Goal: Book appointment/travel/reservation

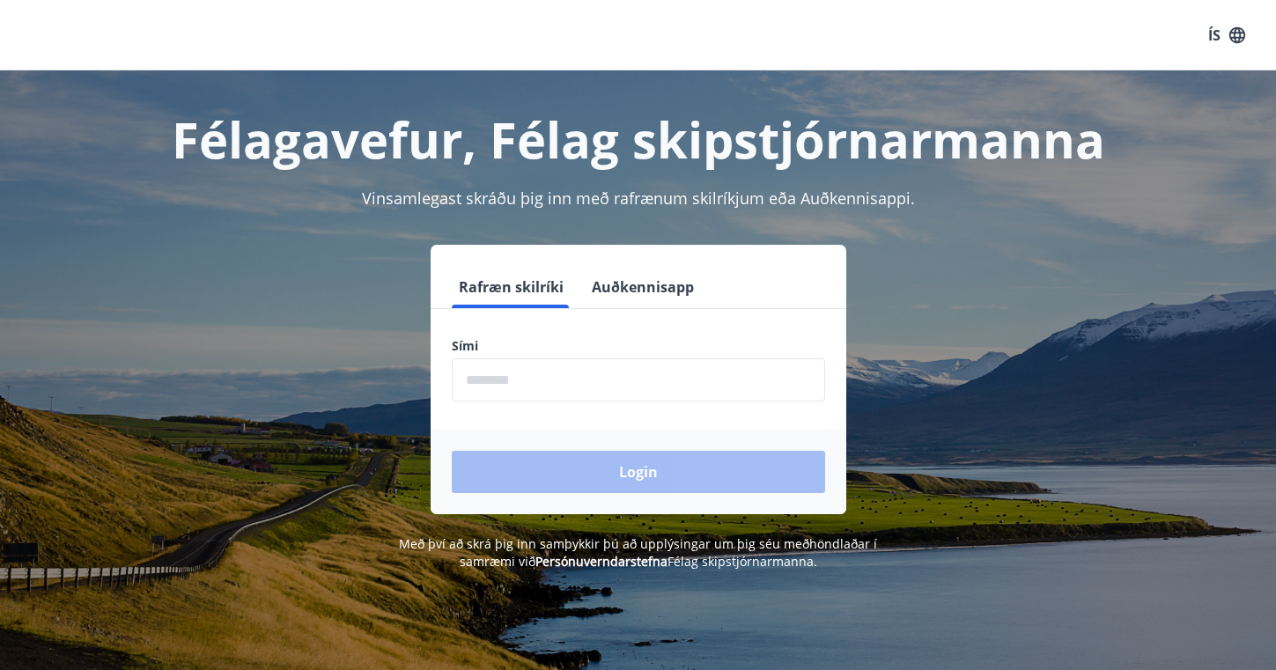
click at [524, 382] on input "phone" at bounding box center [638, 380] width 373 height 43
type input "*"
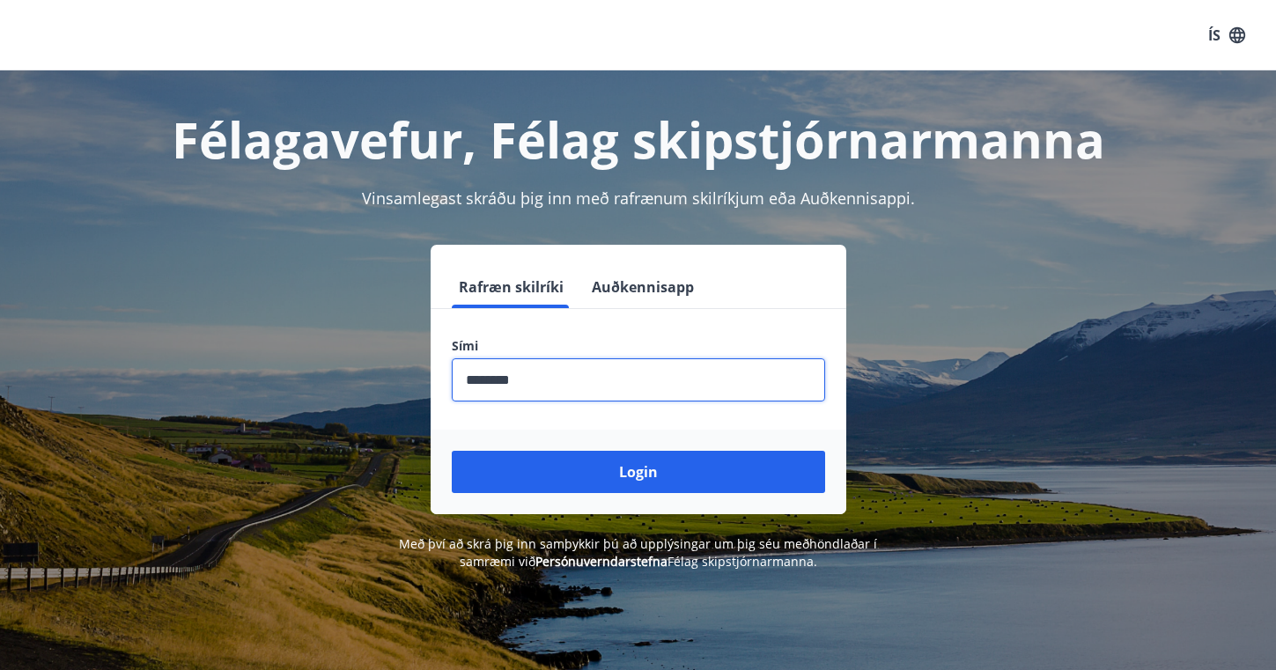
type input "********"
click at [638, 472] on button "Login" at bounding box center [638, 472] width 373 height 42
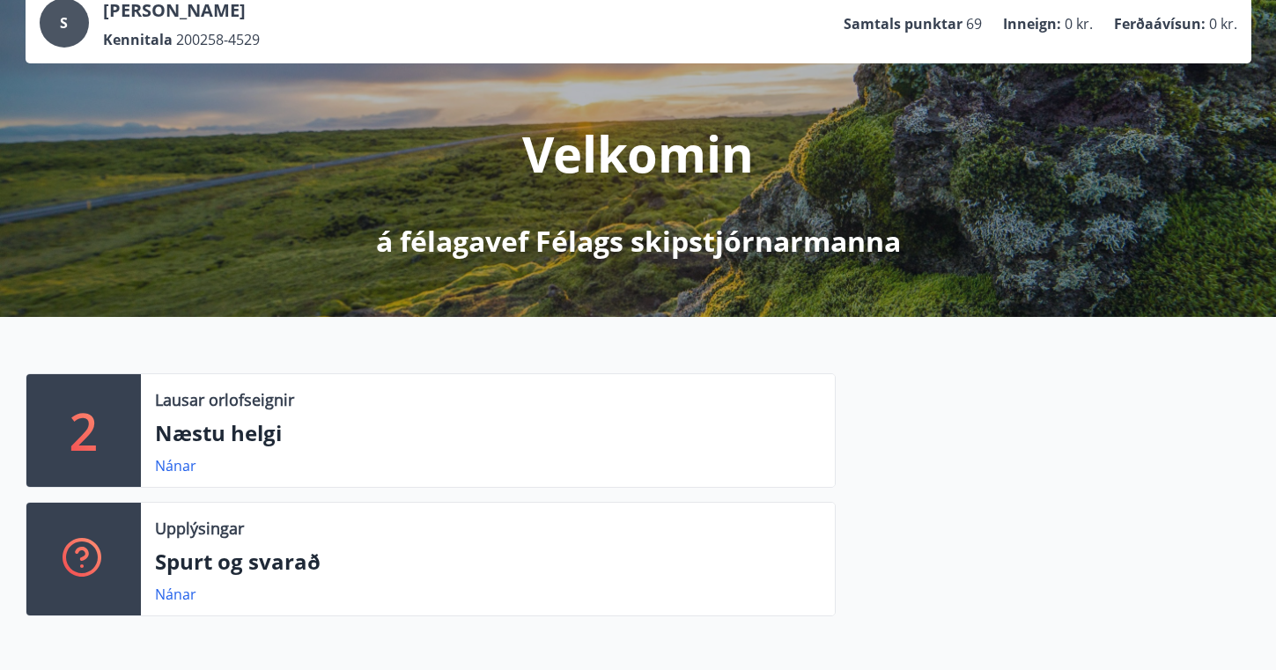
scroll to position [124, 0]
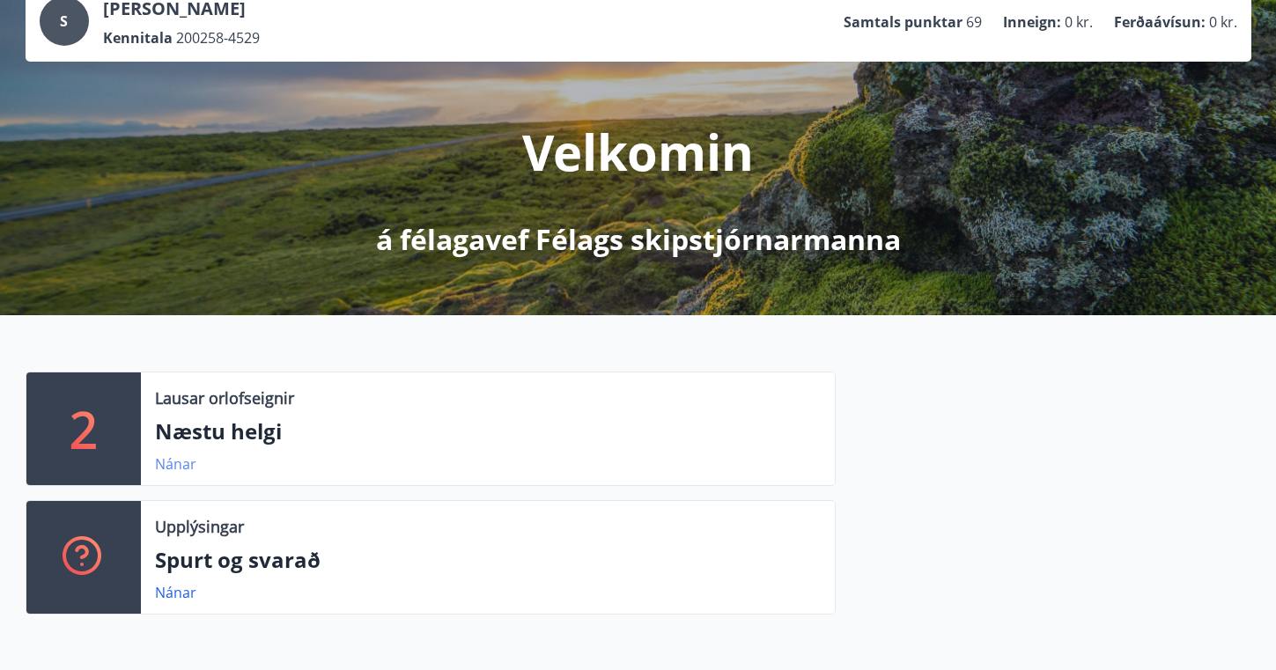
click at [175, 455] on link "Nánar" at bounding box center [175, 464] width 41 height 19
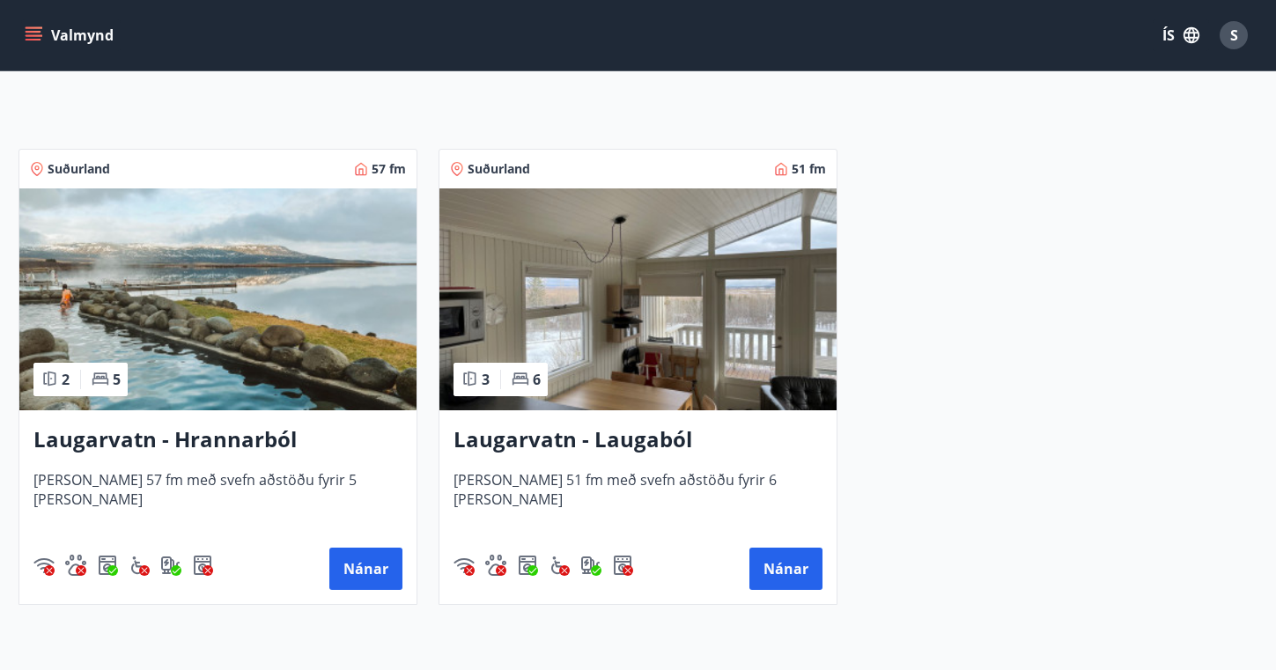
scroll to position [289, 0]
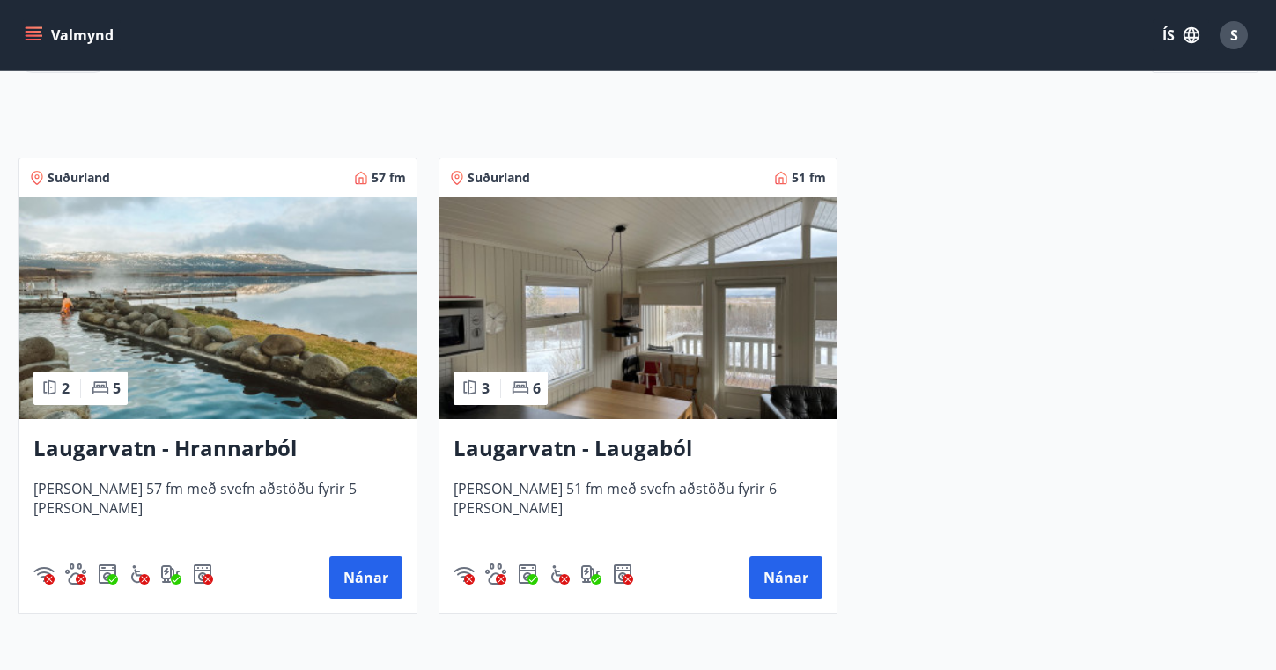
click at [254, 454] on h3 "Laugarvatn - Hrannarból" at bounding box center [217, 449] width 369 height 32
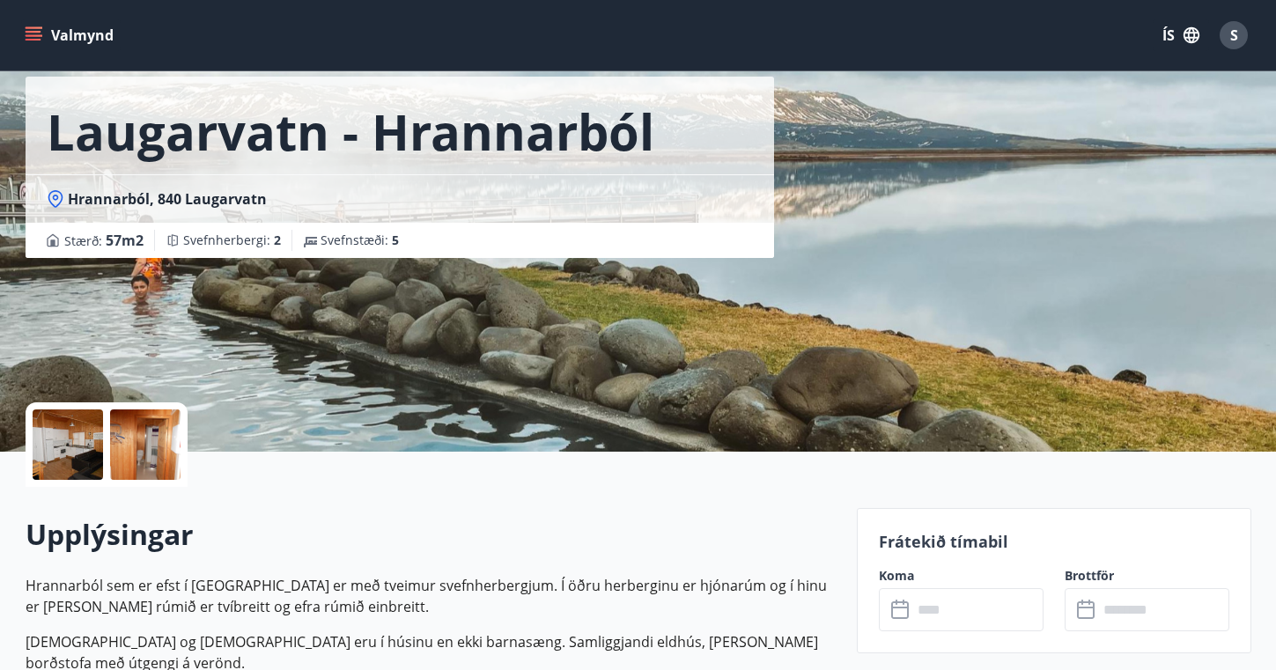
scroll to position [84, 0]
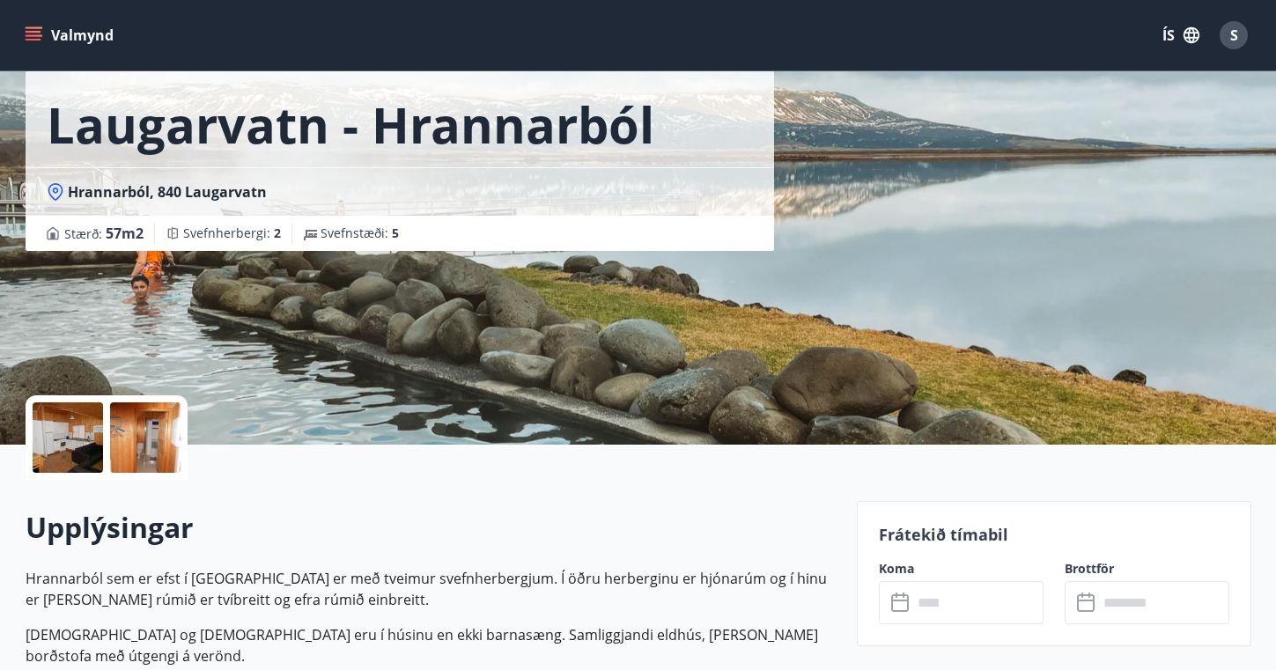
click at [68, 454] on div at bounding box center [68, 438] width 70 height 70
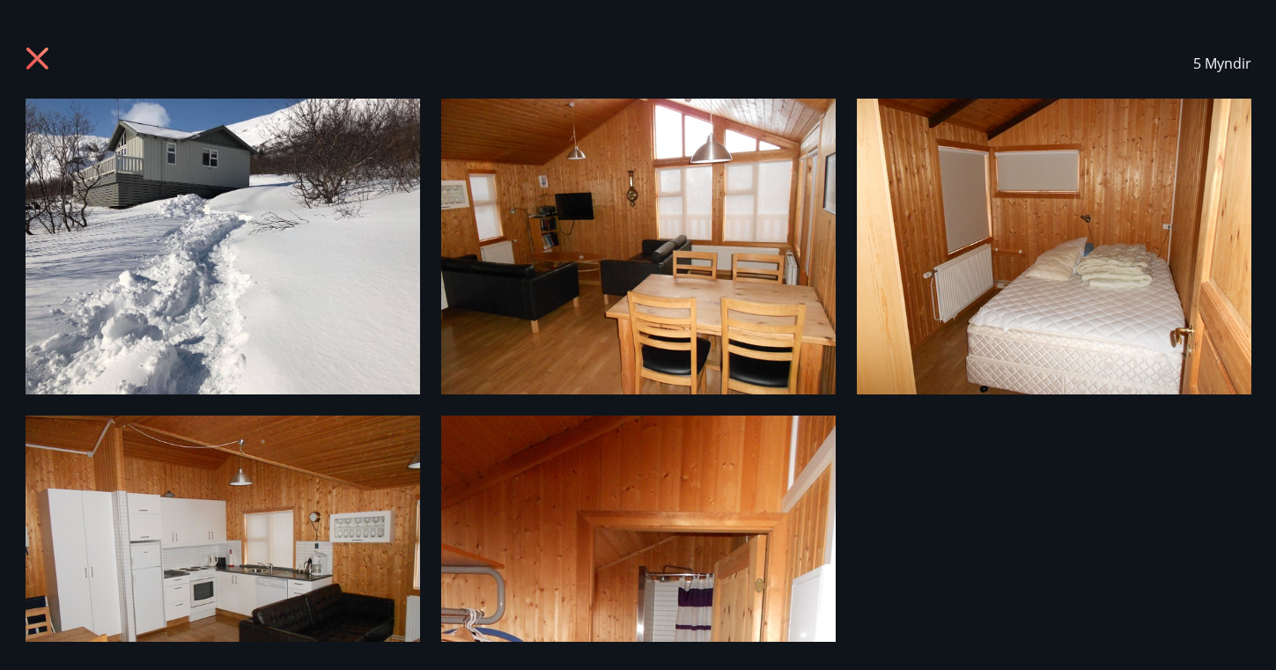
click at [289, 331] on img at bounding box center [223, 247] width 395 height 296
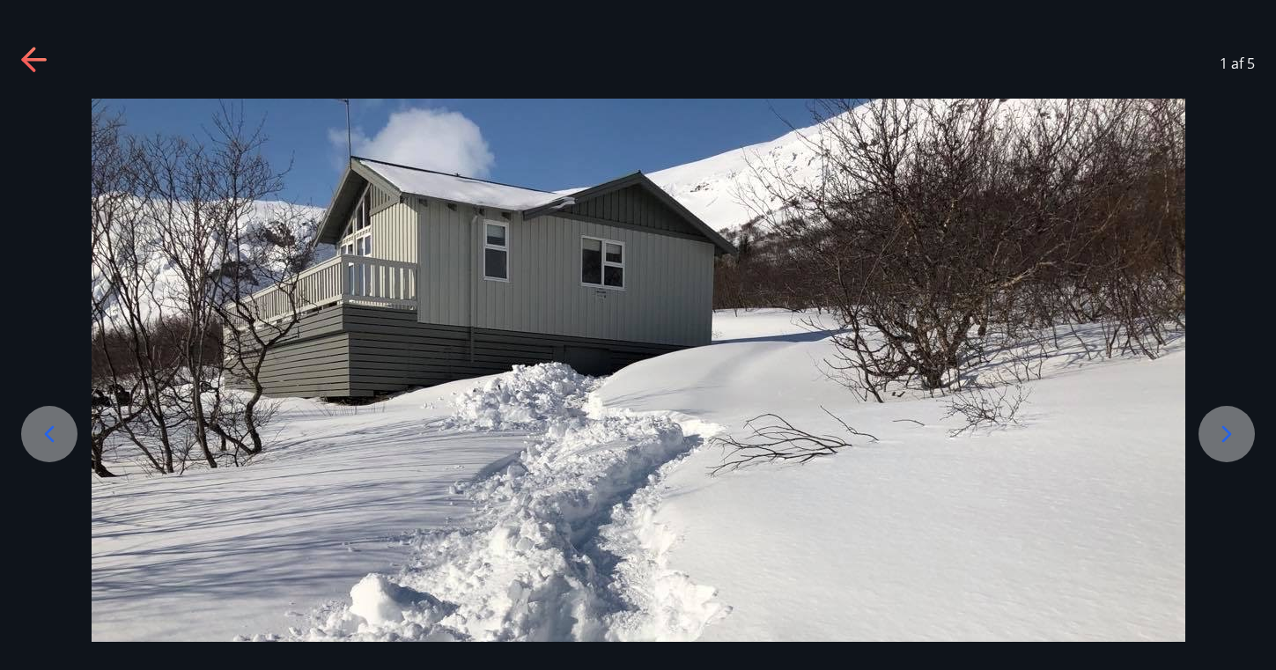
click at [1226, 446] on icon at bounding box center [1227, 434] width 28 height 28
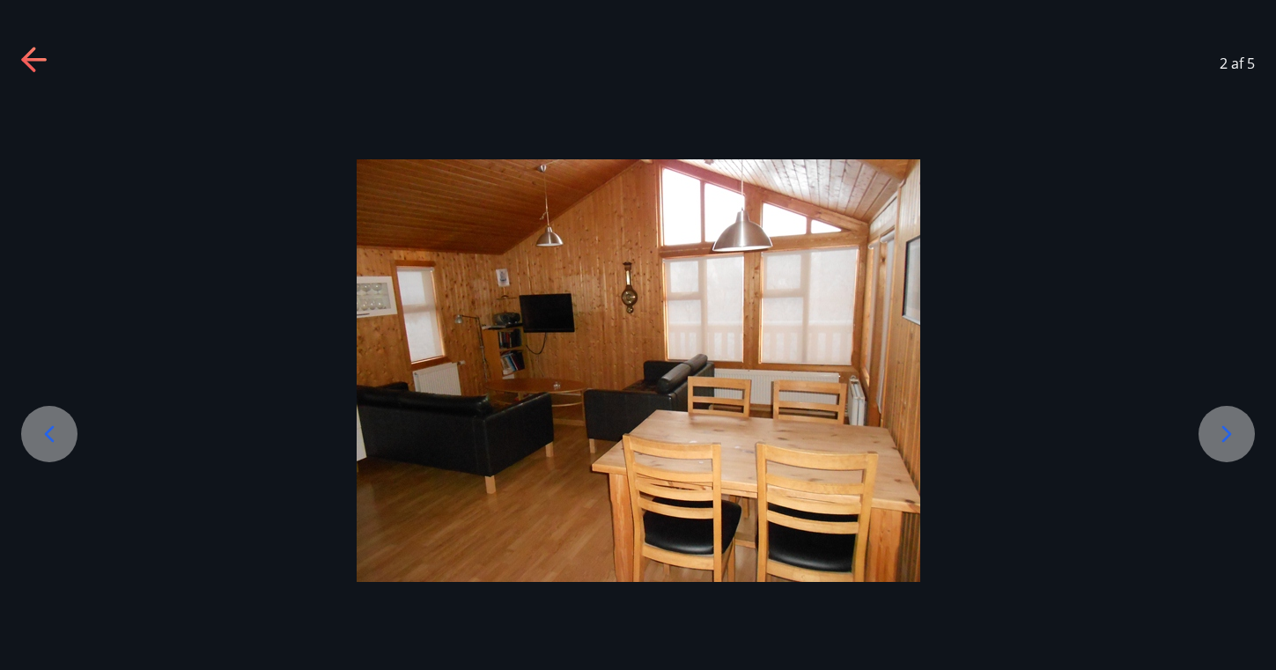
click at [1228, 446] on icon at bounding box center [1227, 434] width 28 height 28
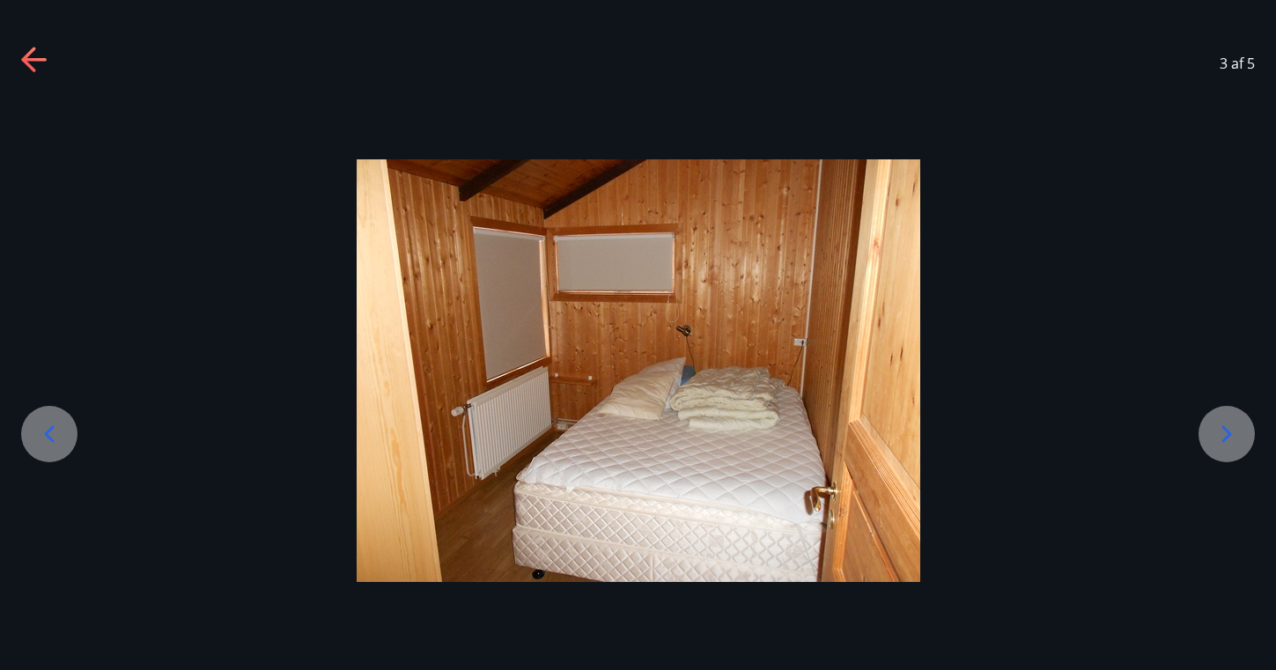
click at [1228, 446] on icon at bounding box center [1227, 434] width 28 height 28
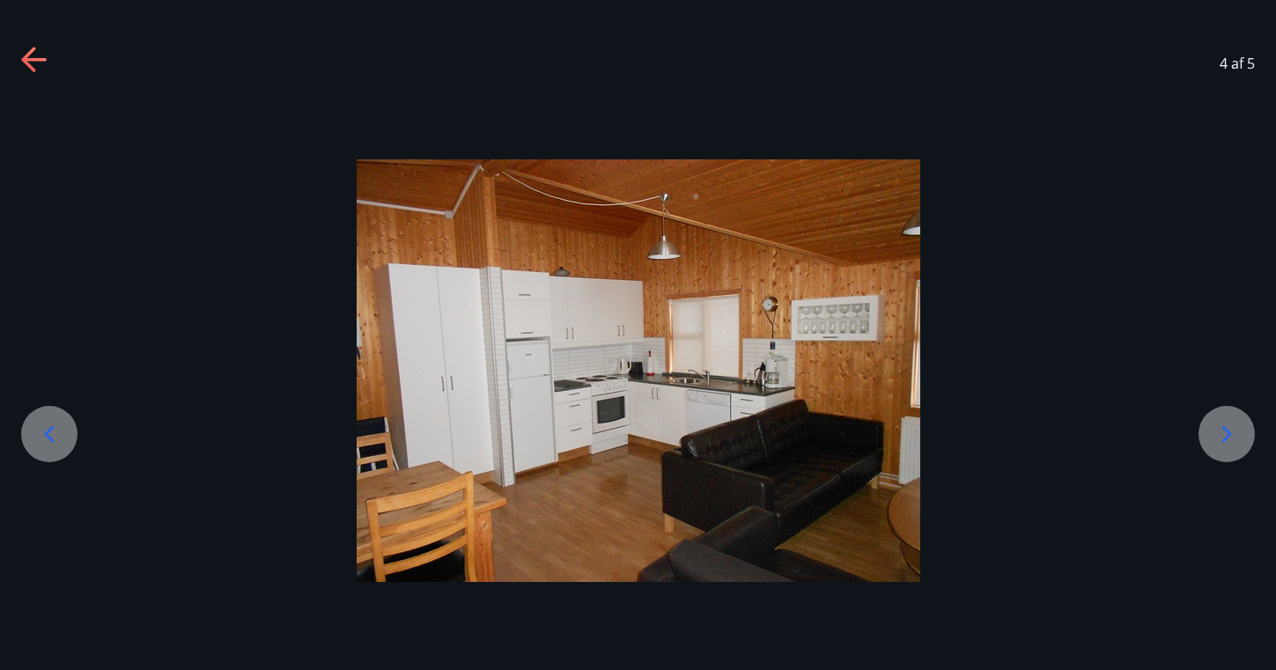
click at [1228, 446] on icon at bounding box center [1227, 434] width 28 height 28
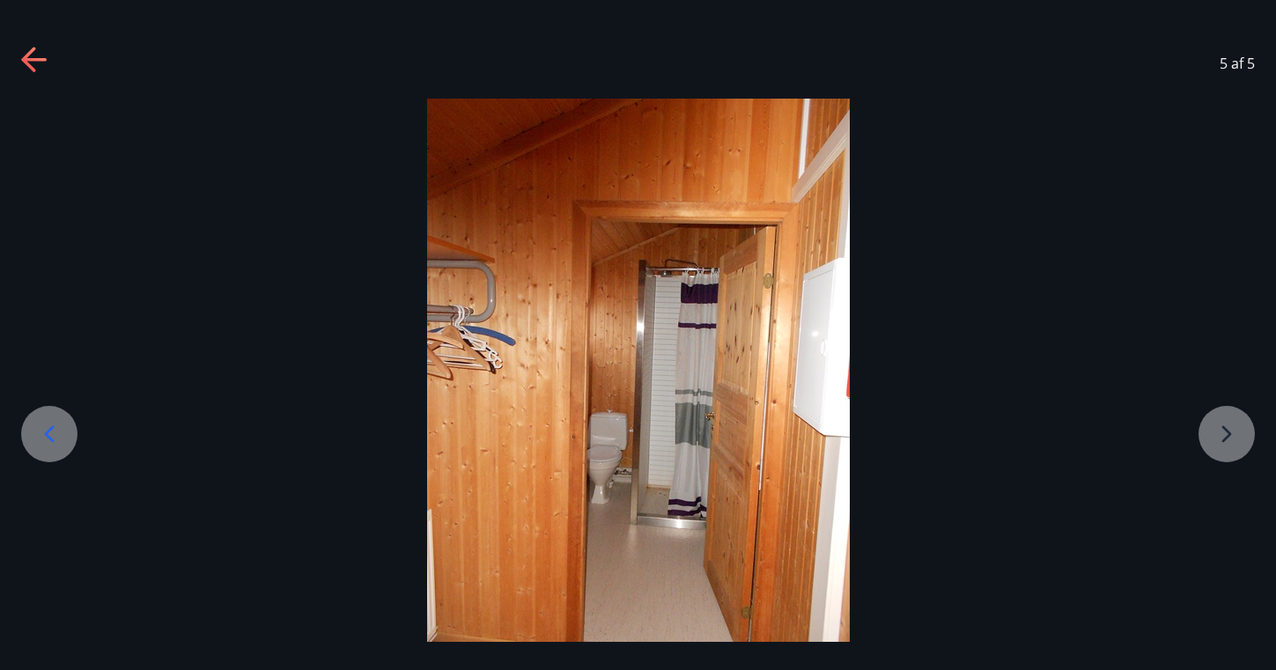
click at [1230, 447] on div at bounding box center [638, 381] width 1276 height 564
click at [1229, 428] on div at bounding box center [638, 381] width 1276 height 564
click at [34, 60] on icon at bounding box center [33, 60] width 25 height 4
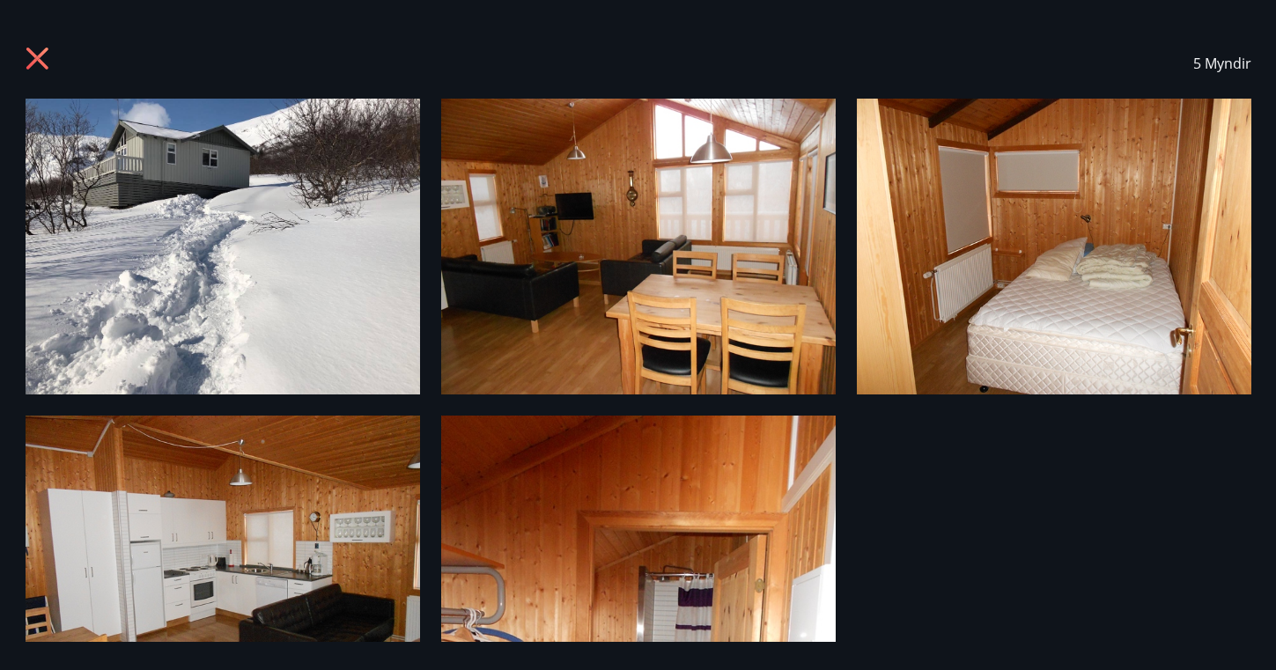
click at [41, 55] on icon at bounding box center [37, 59] width 22 height 22
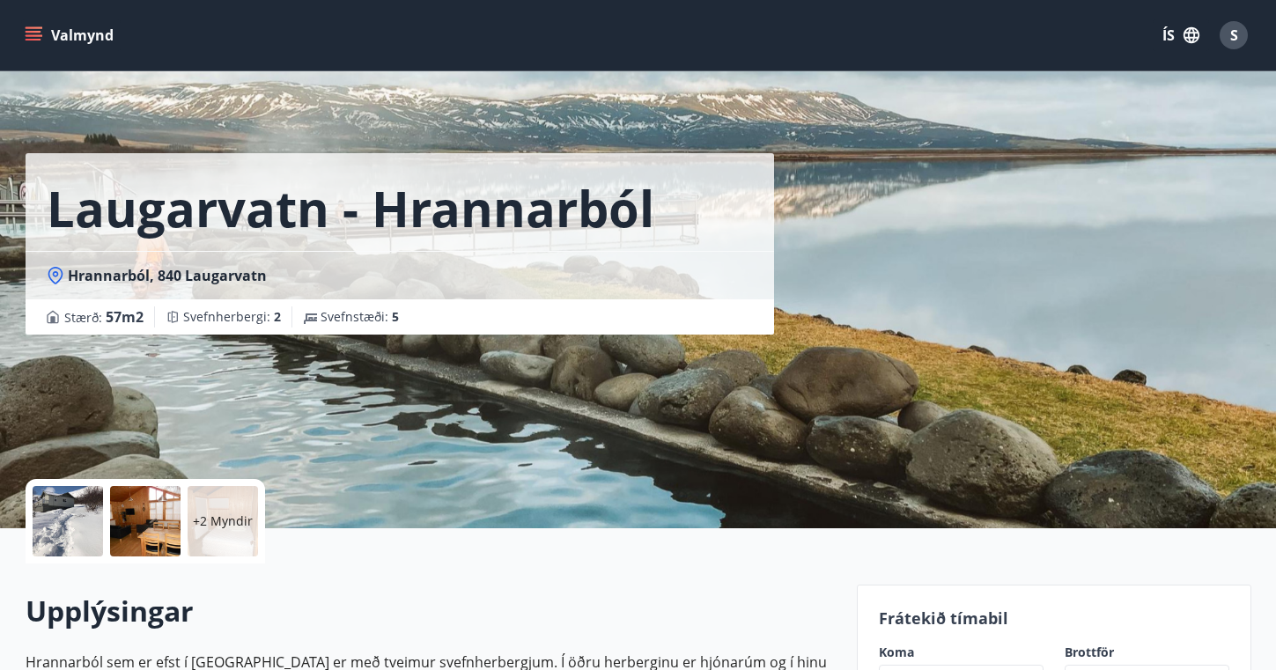
scroll to position [0, 0]
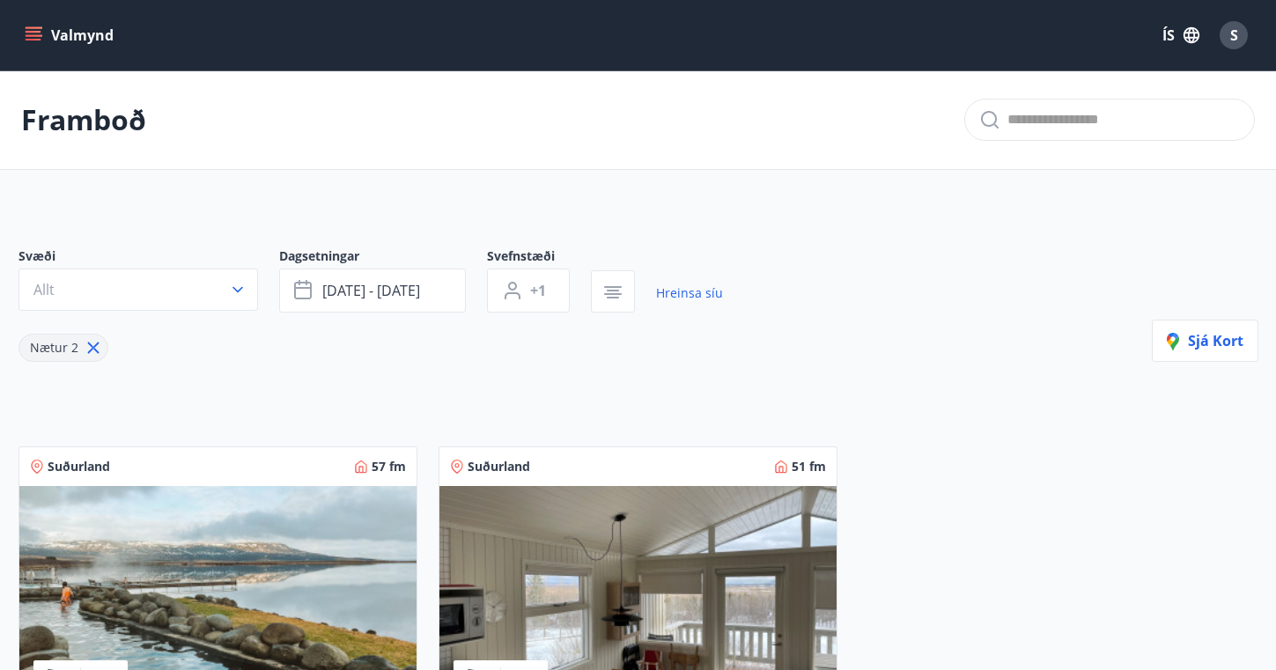
click at [634, 558] on img at bounding box center [638, 597] width 397 height 222
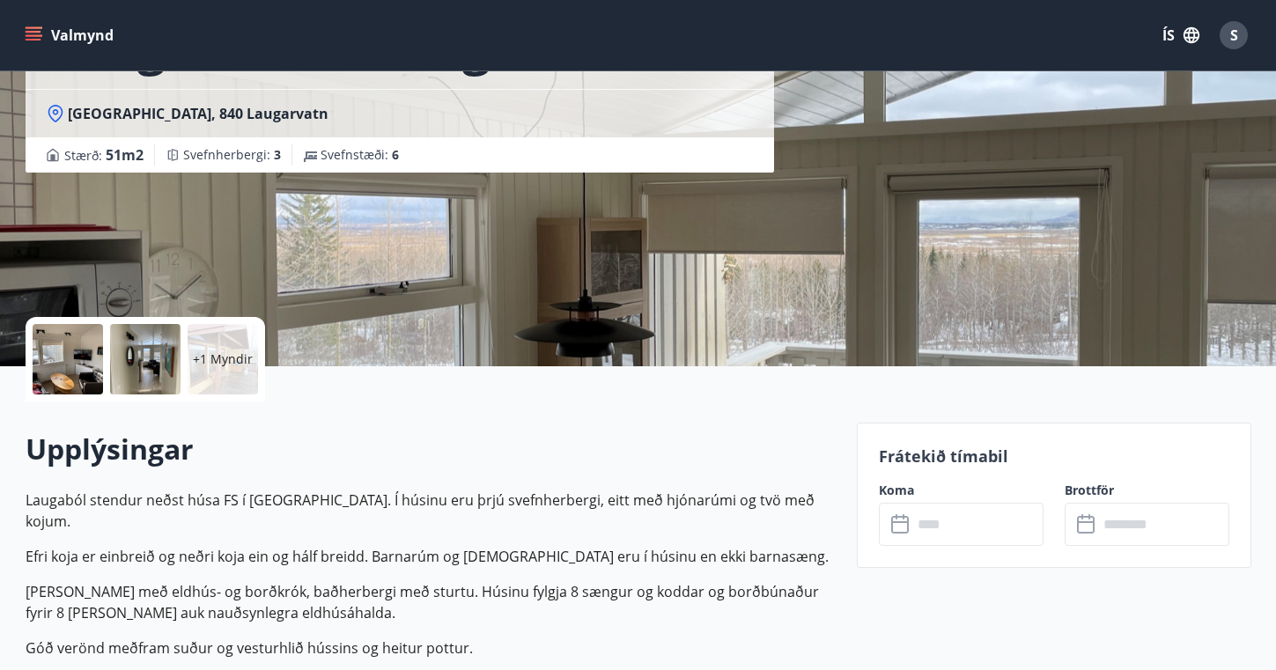
scroll to position [151, 0]
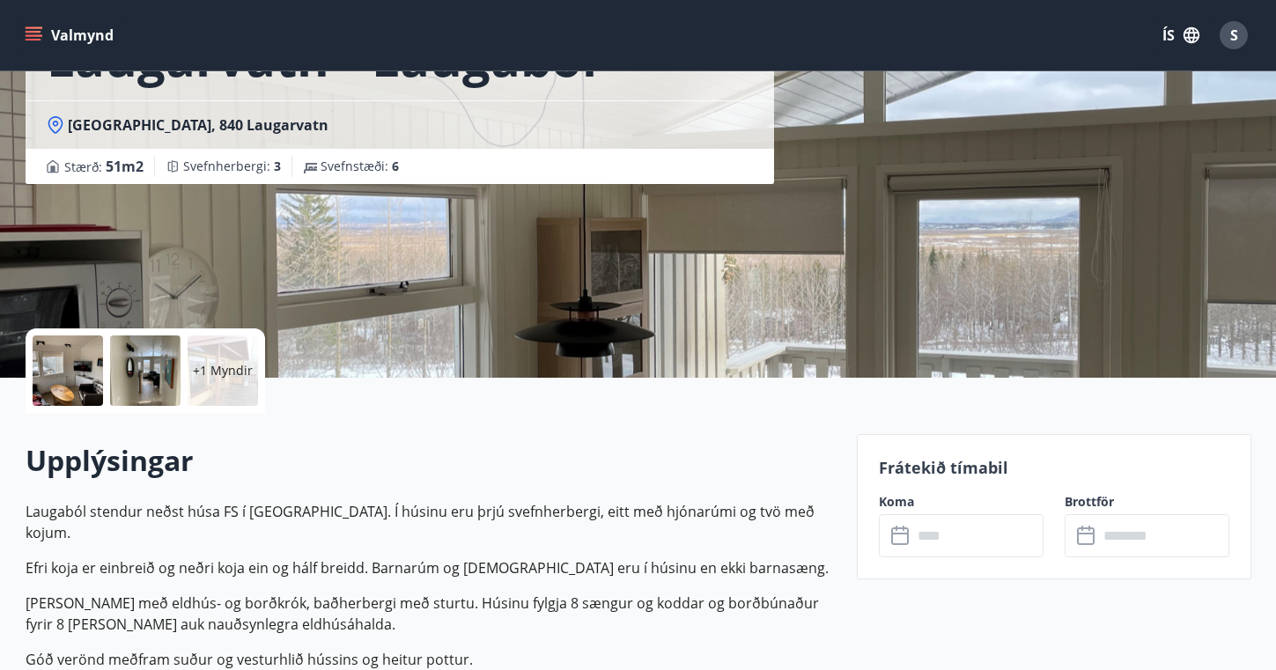
click at [46, 362] on div at bounding box center [68, 371] width 70 height 70
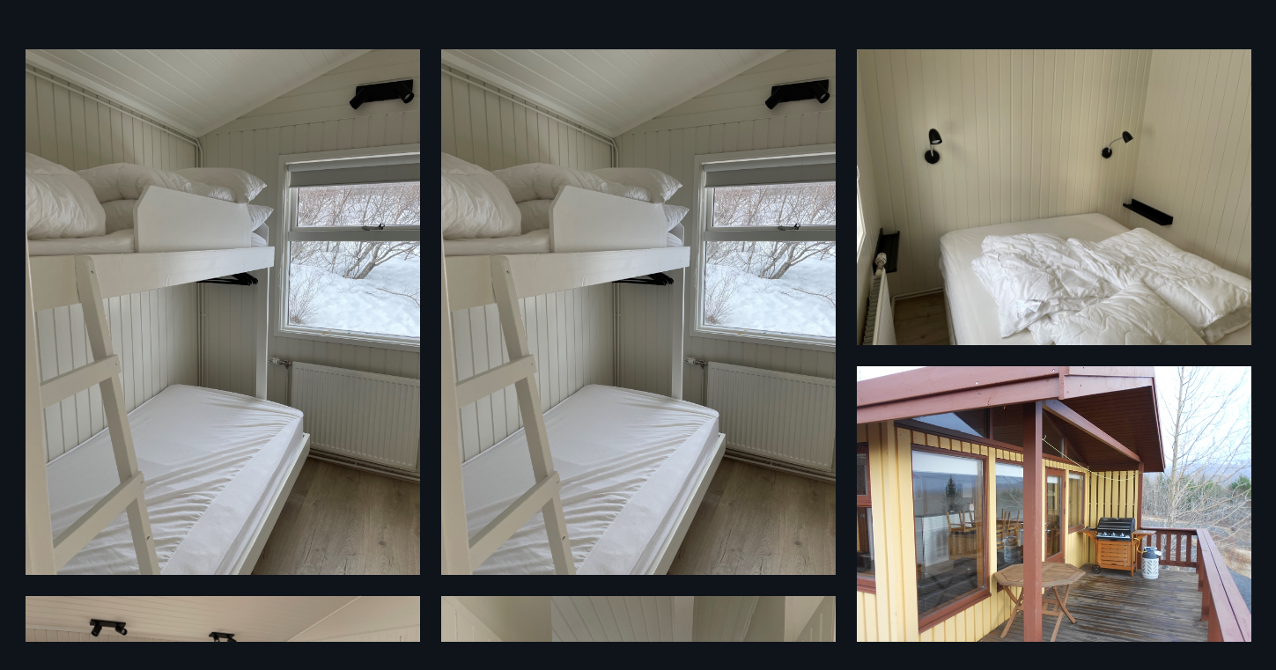
scroll to position [55, 0]
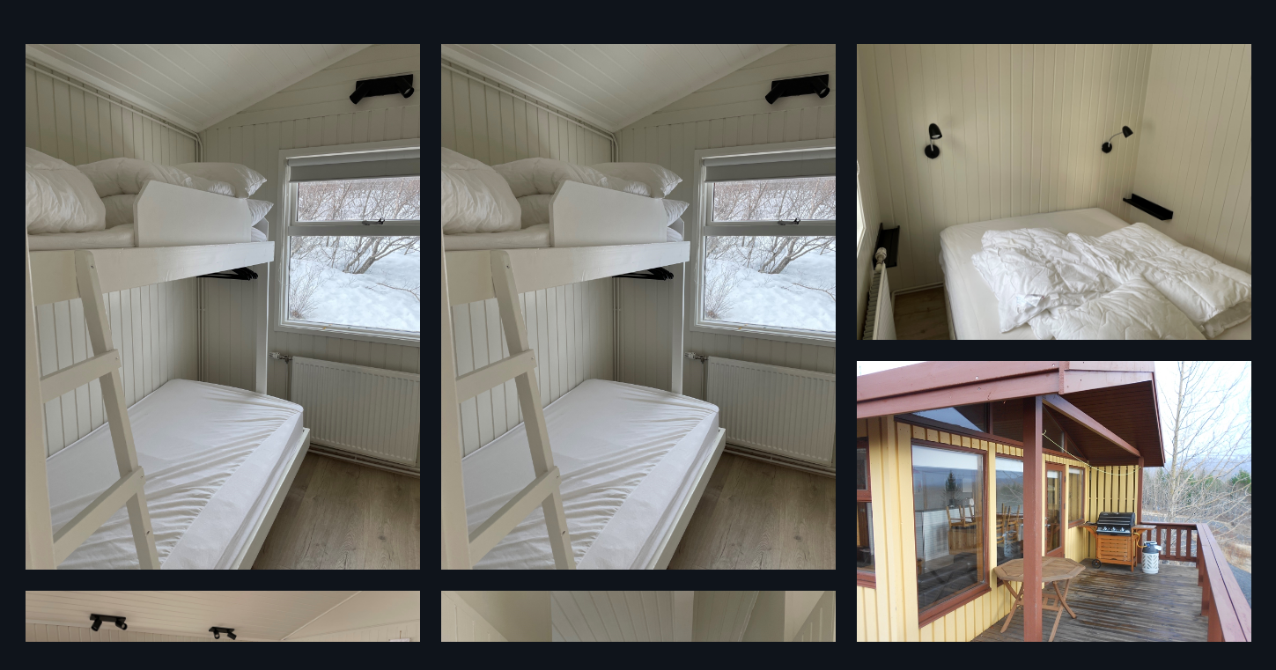
click at [287, 427] on img at bounding box center [223, 307] width 395 height 526
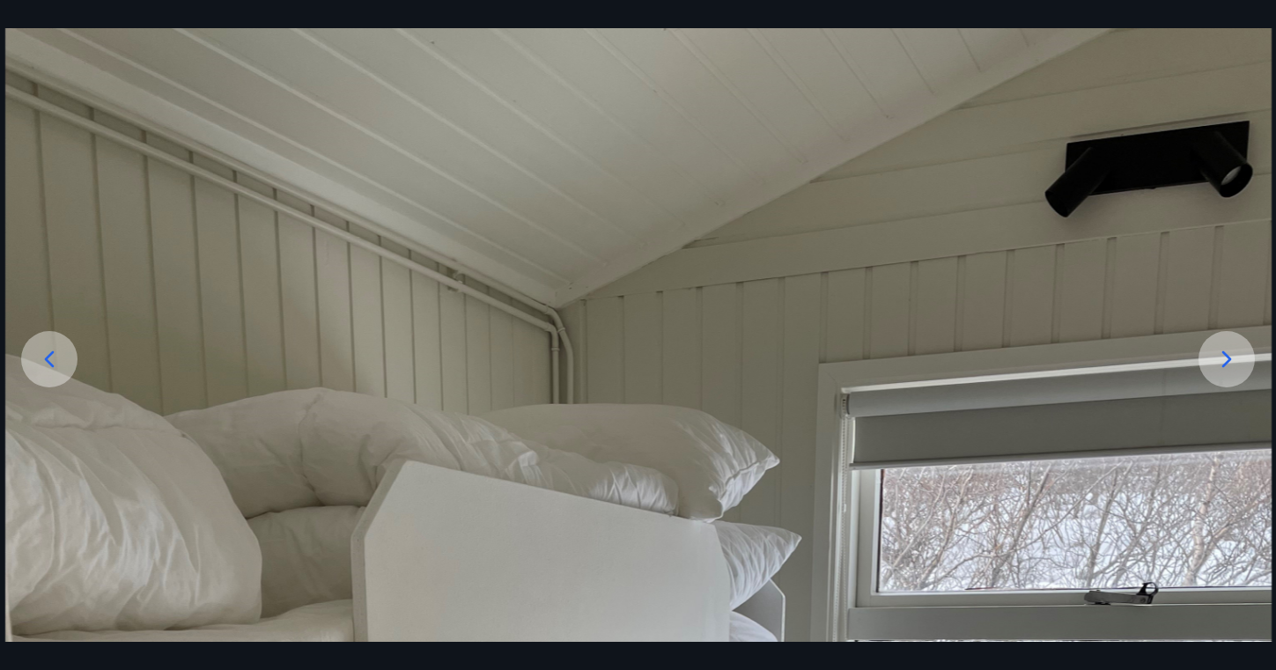
scroll to position [55, 0]
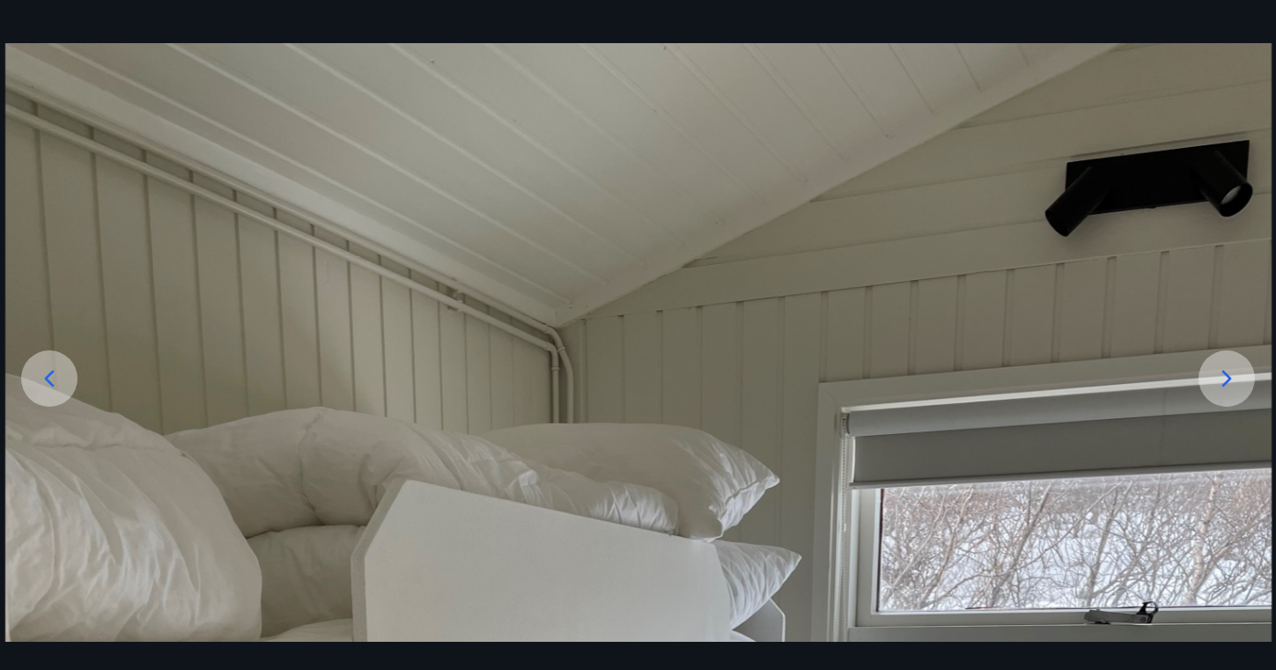
click at [1229, 372] on icon at bounding box center [1227, 379] width 28 height 28
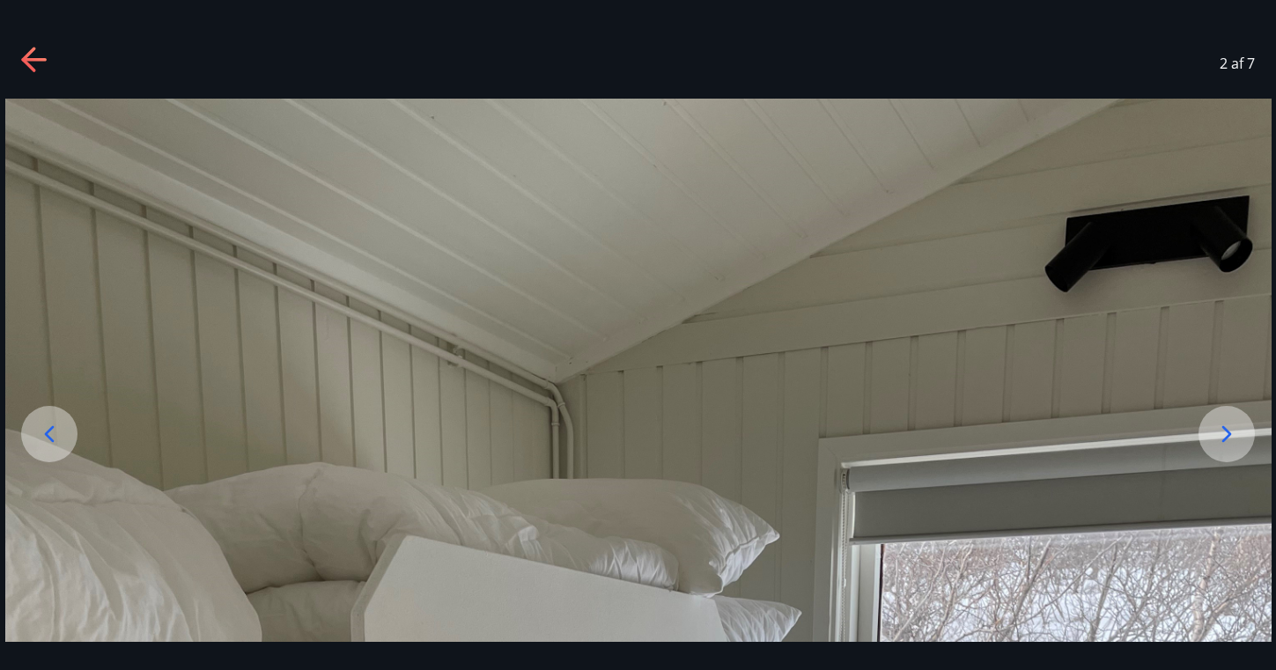
scroll to position [0, 0]
click at [35, 55] on icon at bounding box center [35, 61] width 28 height 28
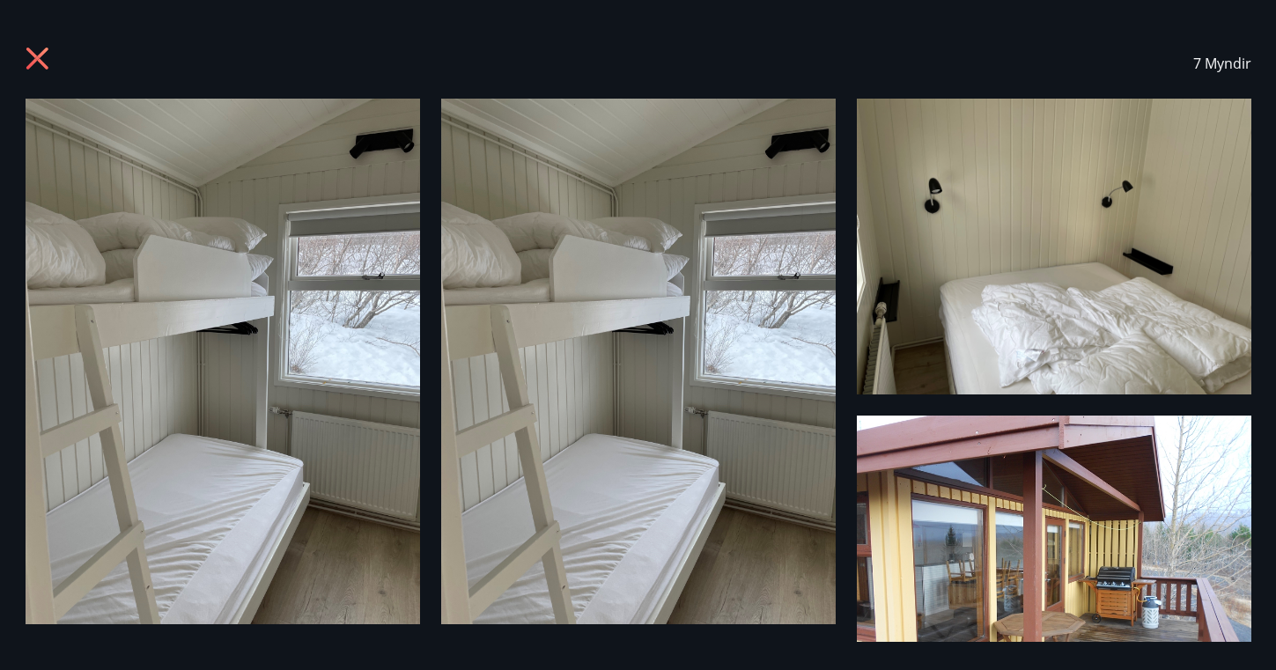
click at [38, 54] on icon at bounding box center [40, 61] width 28 height 28
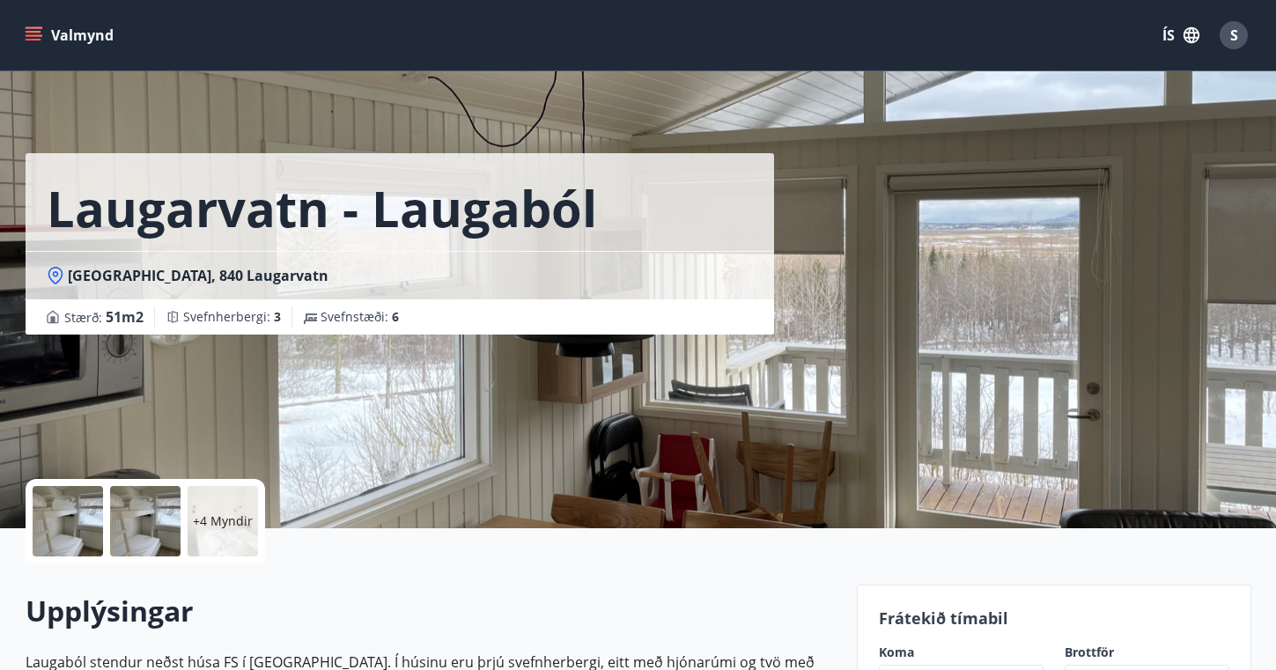
click at [40, 37] on icon "menu" at bounding box center [34, 35] width 18 height 18
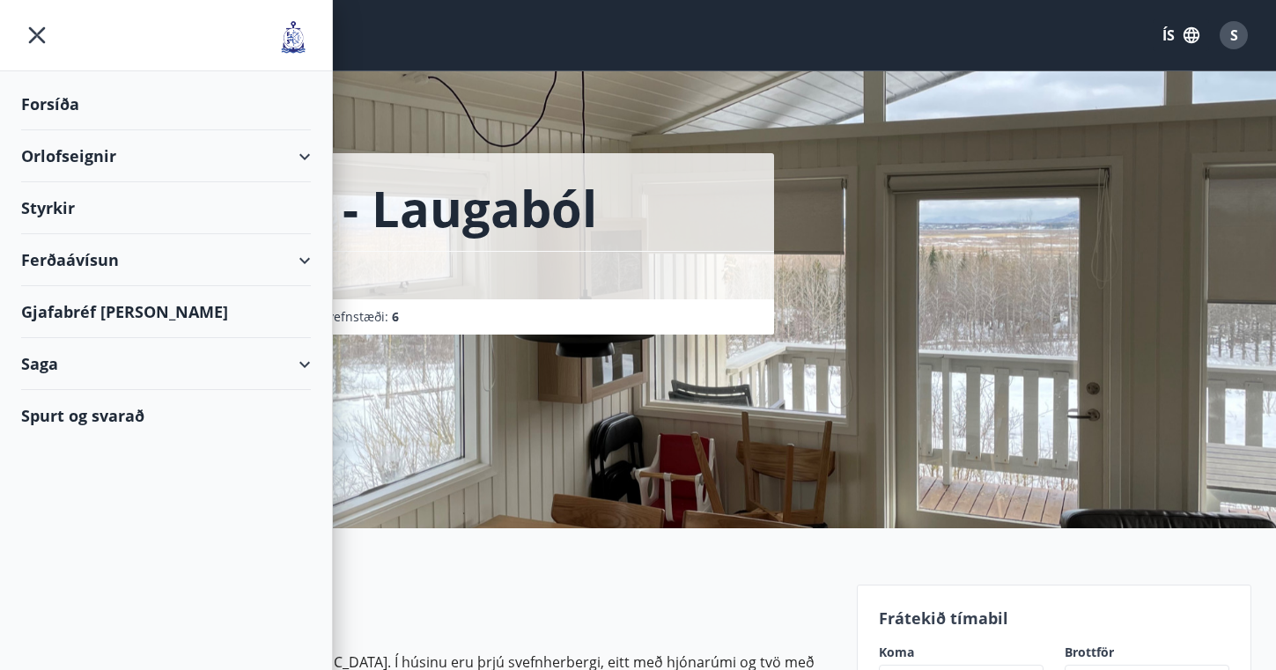
click at [293, 159] on div "Orlofseignir" at bounding box center [166, 156] width 290 height 52
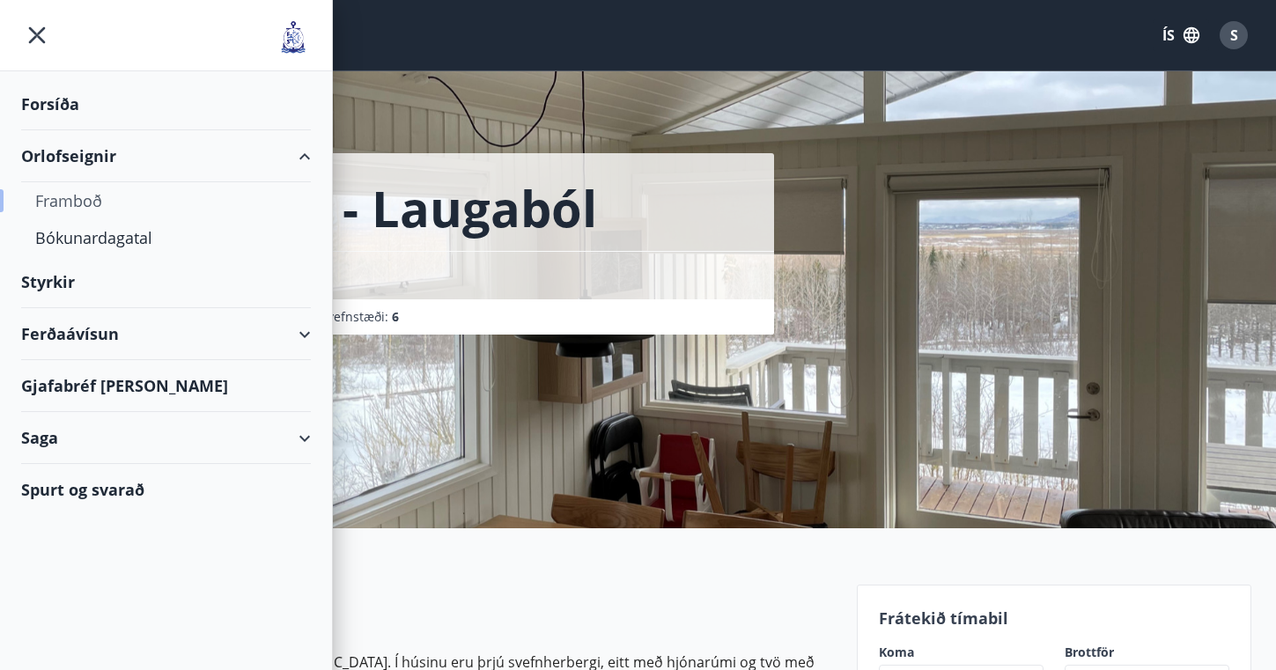
click at [83, 198] on div "Framboð" at bounding box center [166, 200] width 262 height 37
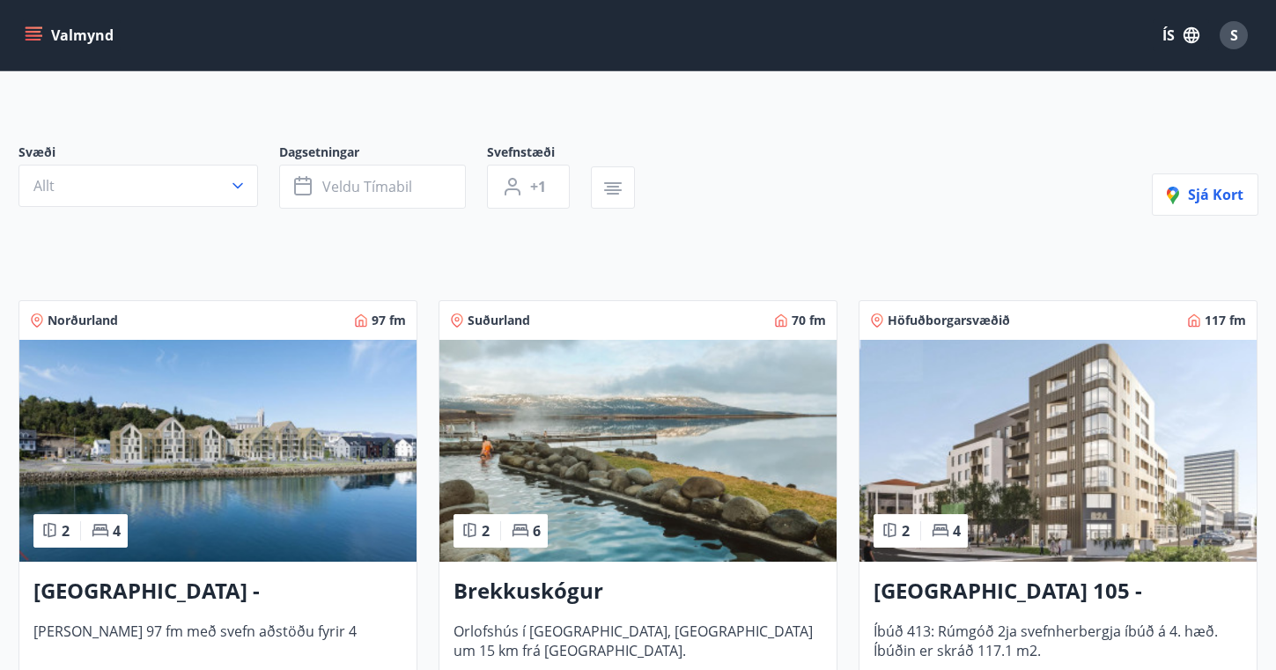
scroll to position [106, 0]
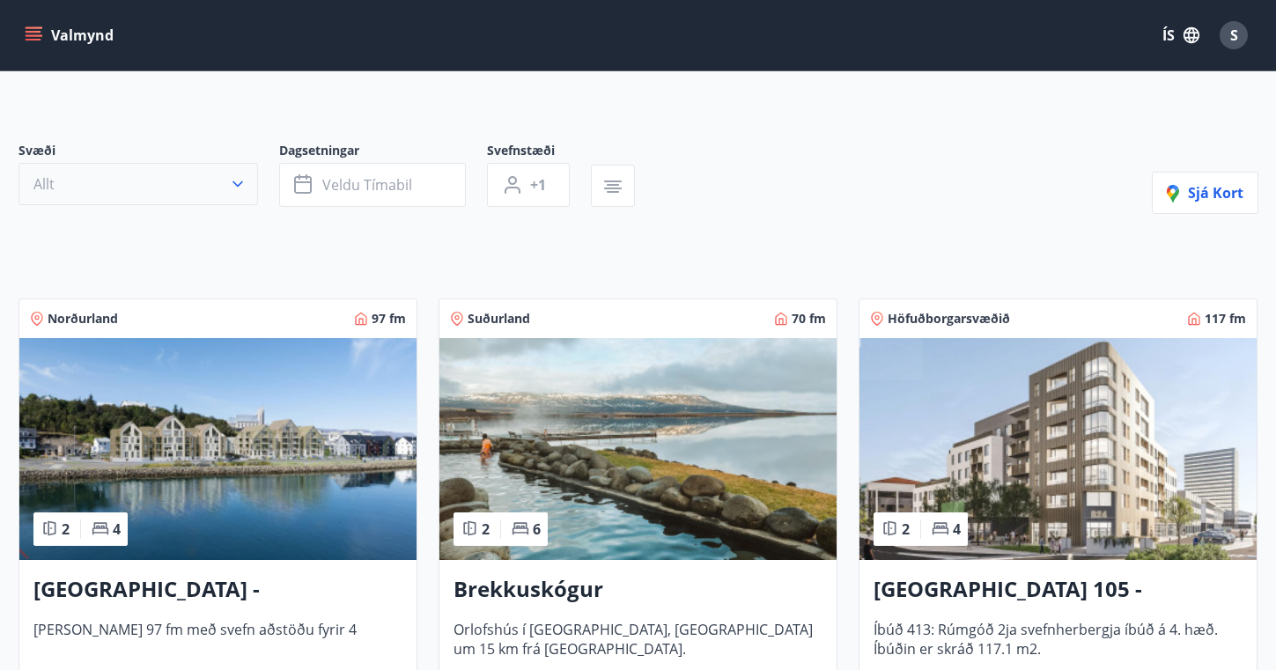
click at [240, 183] on icon "button" at bounding box center [238, 184] width 11 height 6
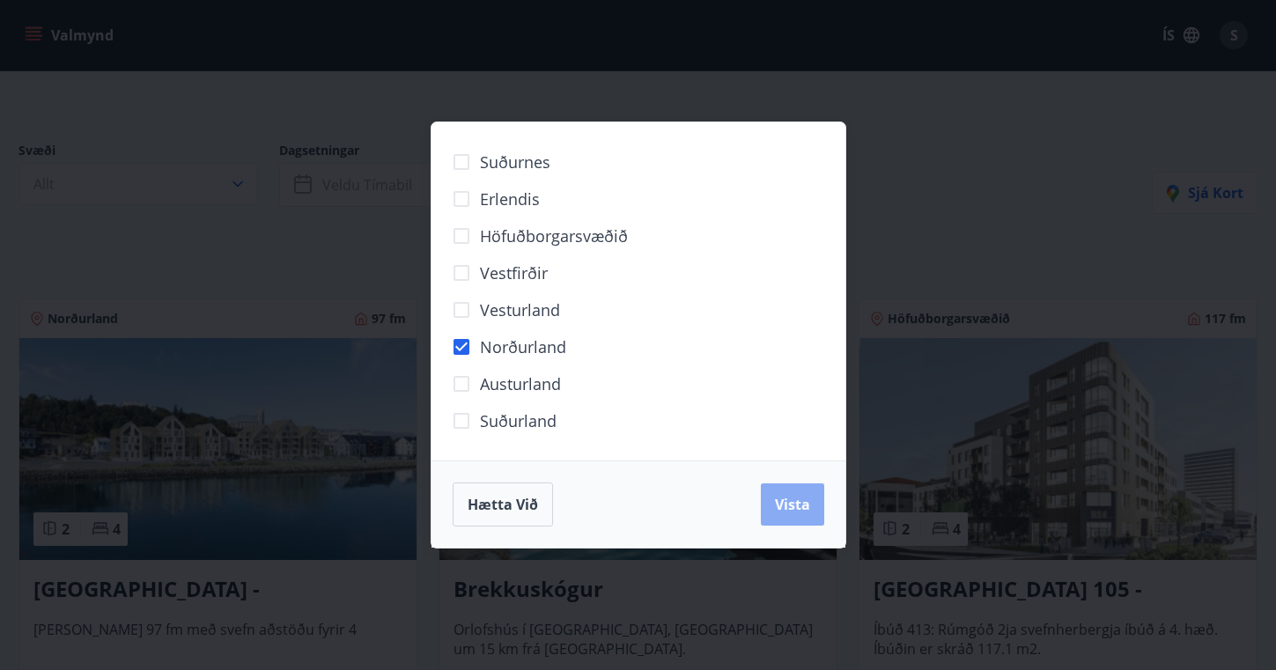
click at [780, 504] on span "Vista" at bounding box center [792, 504] width 35 height 19
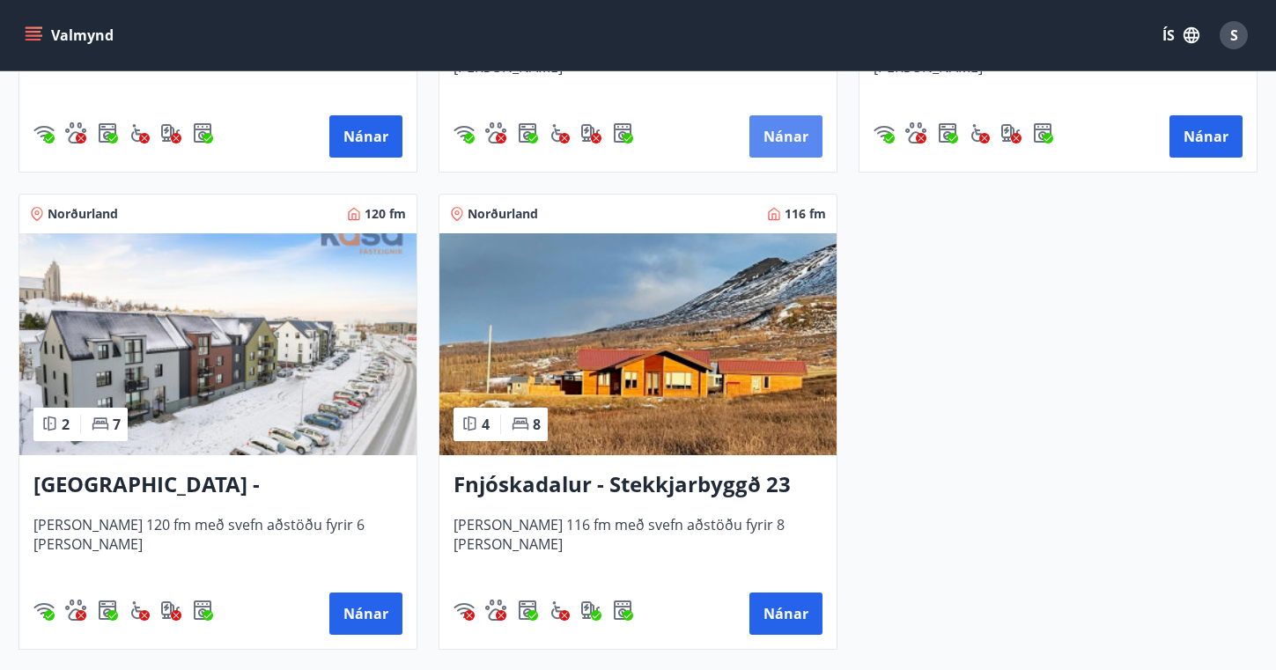
scroll to position [732, 0]
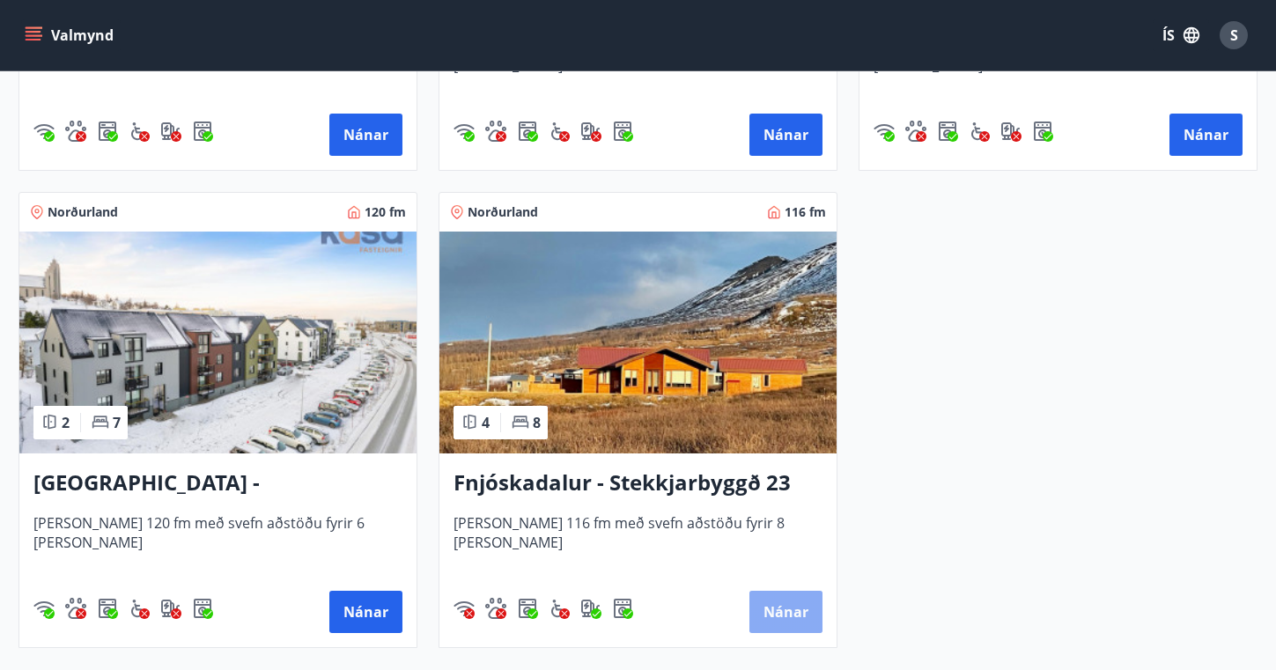
click at [798, 608] on button "Nánar" at bounding box center [786, 612] width 73 height 42
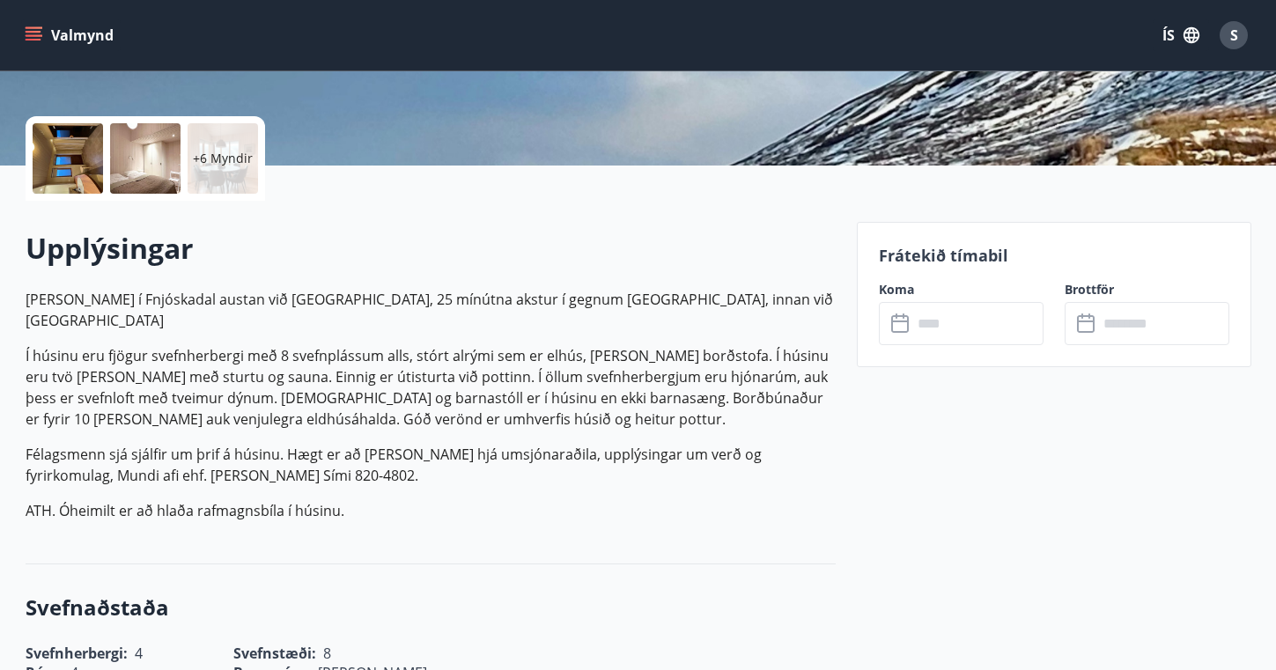
scroll to position [362, 0]
click at [943, 327] on input "text" at bounding box center [978, 324] width 131 height 43
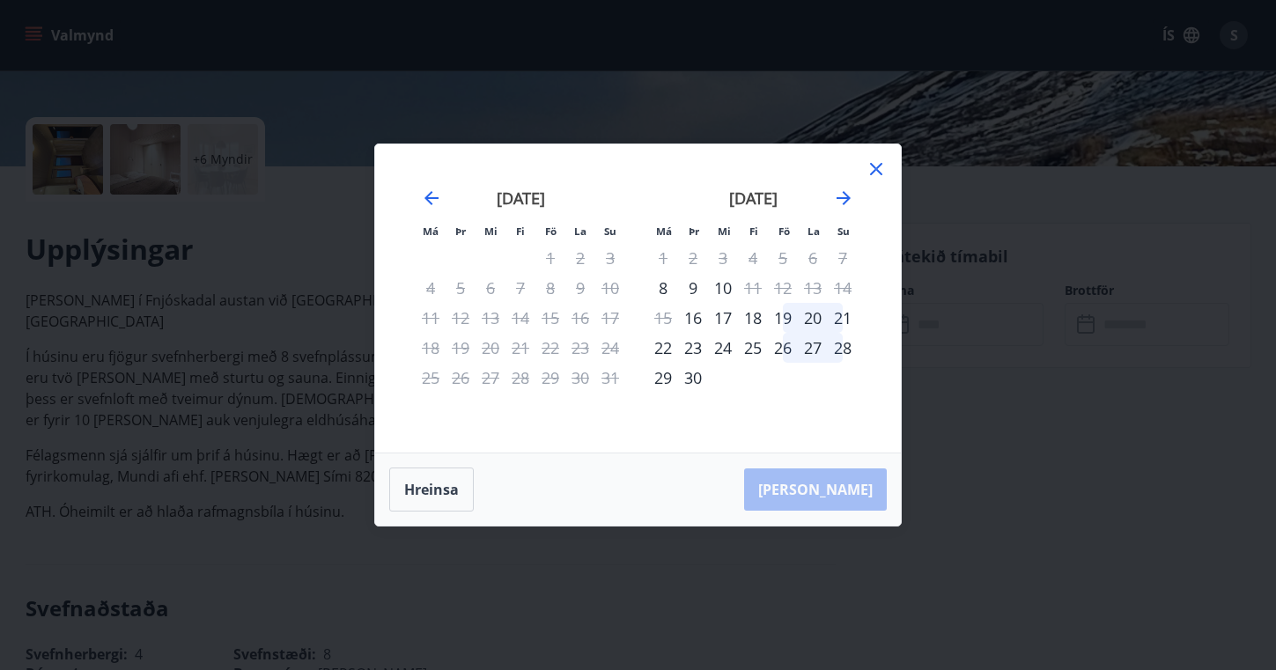
click at [875, 169] on icon at bounding box center [876, 169] width 21 height 21
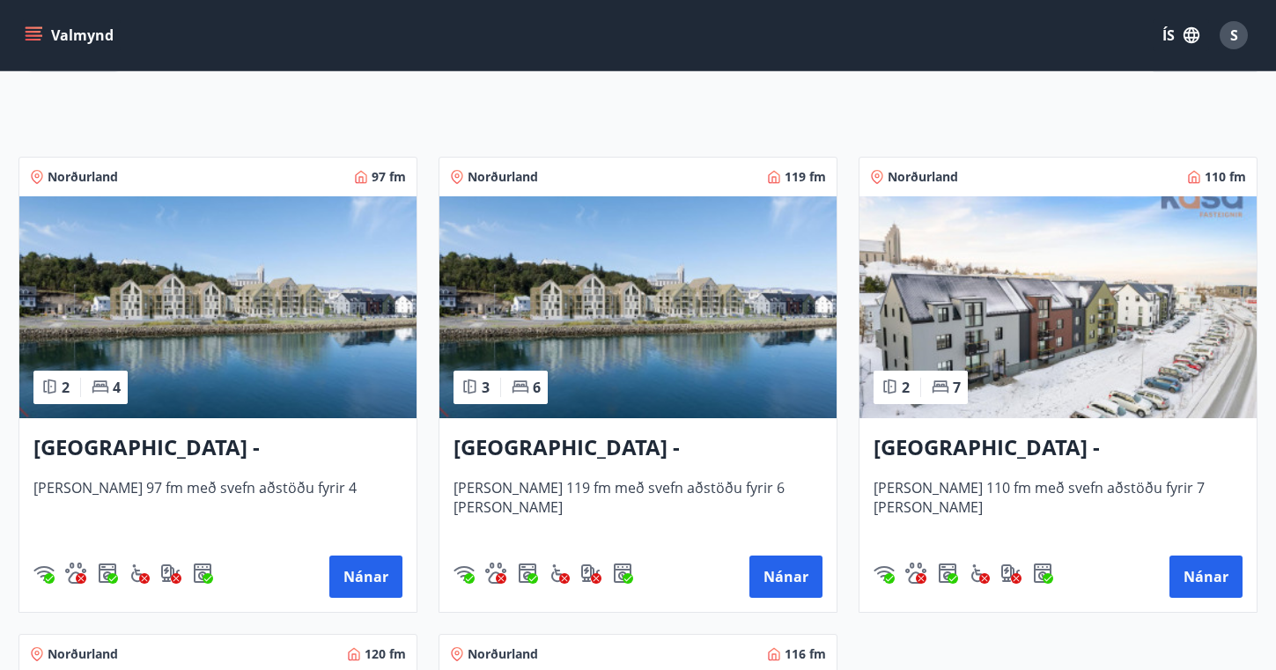
scroll to position [292, 0]
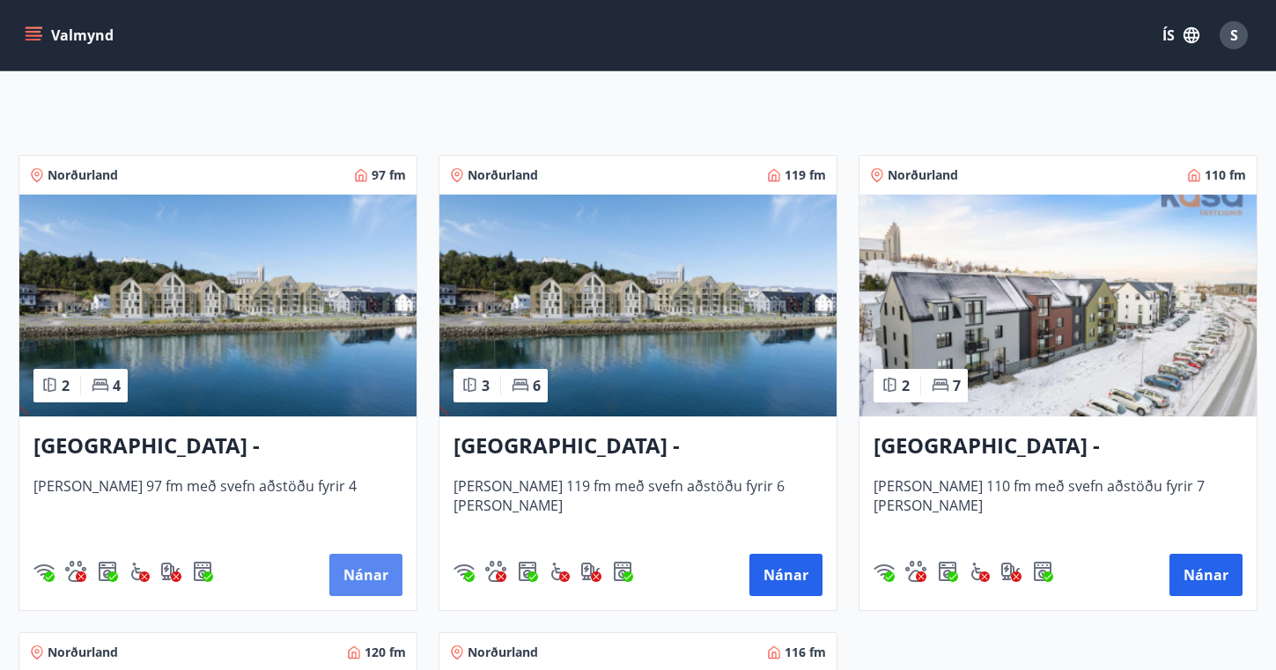
click at [381, 578] on button "Nánar" at bounding box center [365, 575] width 73 height 42
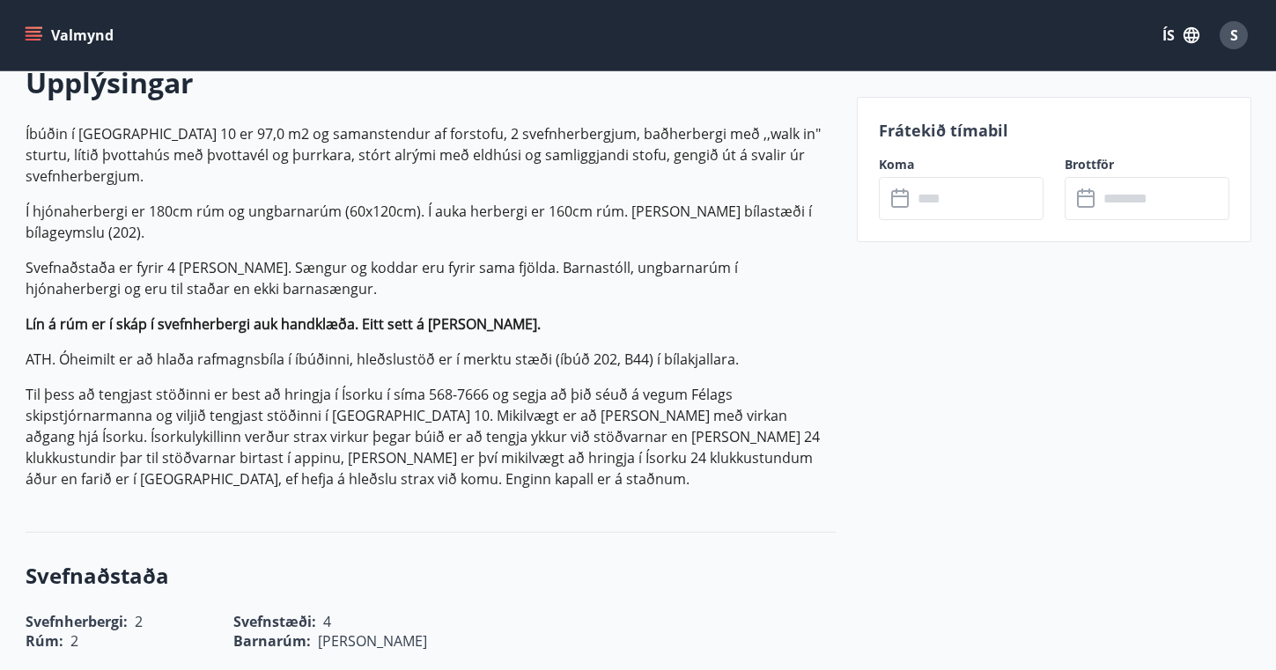
scroll to position [530, 0]
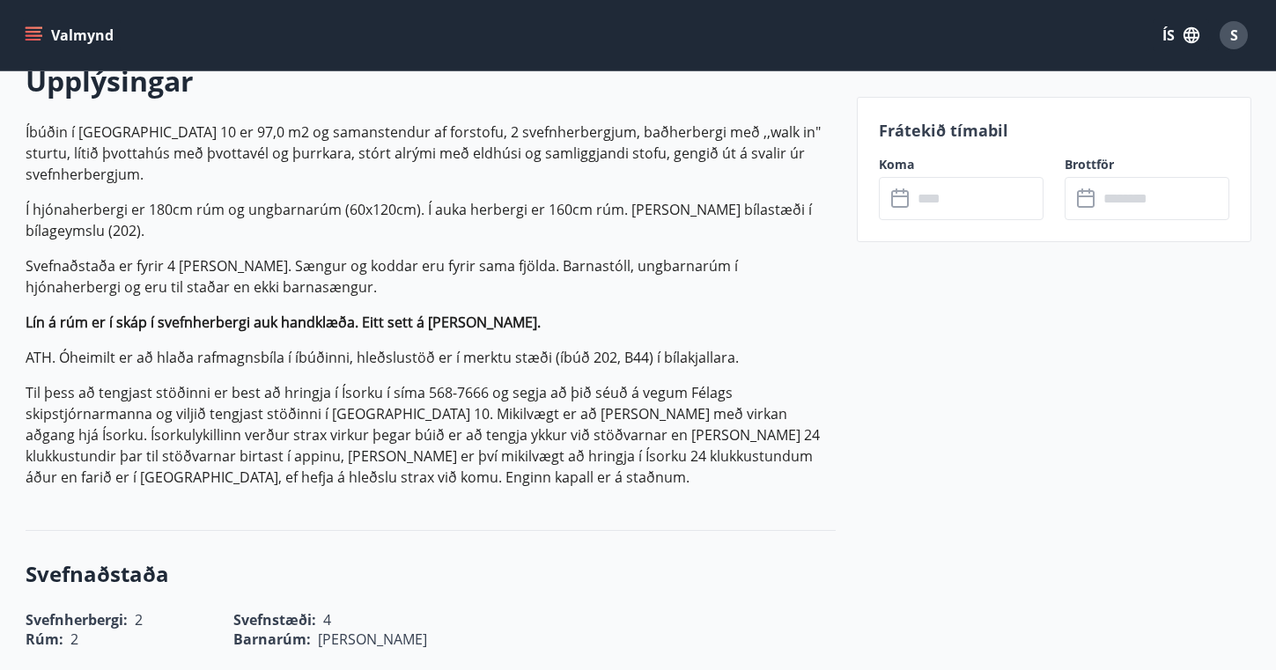
click at [1019, 205] on input "text" at bounding box center [978, 198] width 131 height 43
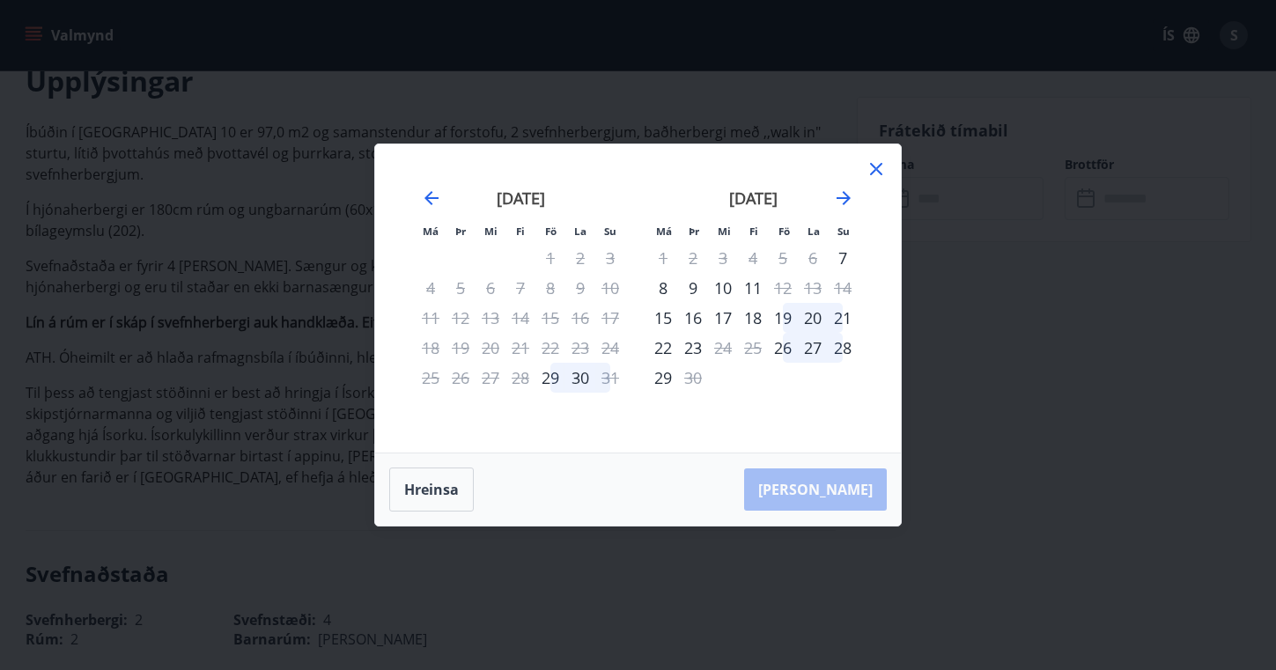
click at [875, 164] on icon at bounding box center [876, 169] width 21 height 21
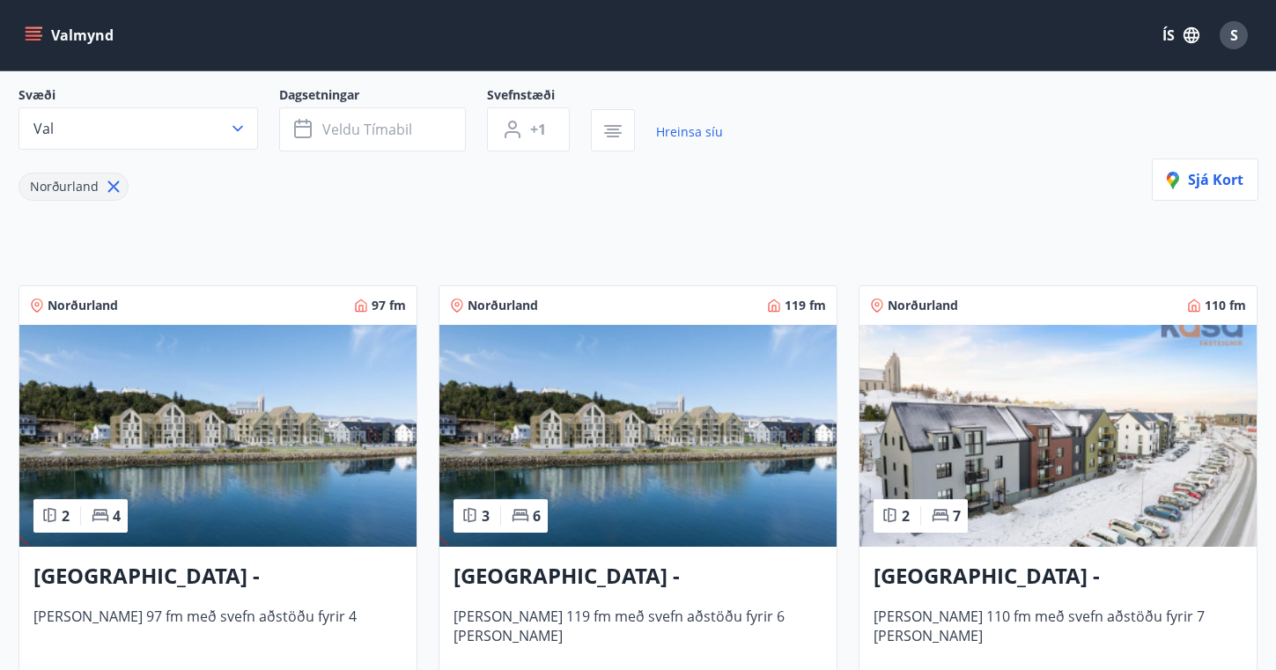
scroll to position [163, 0]
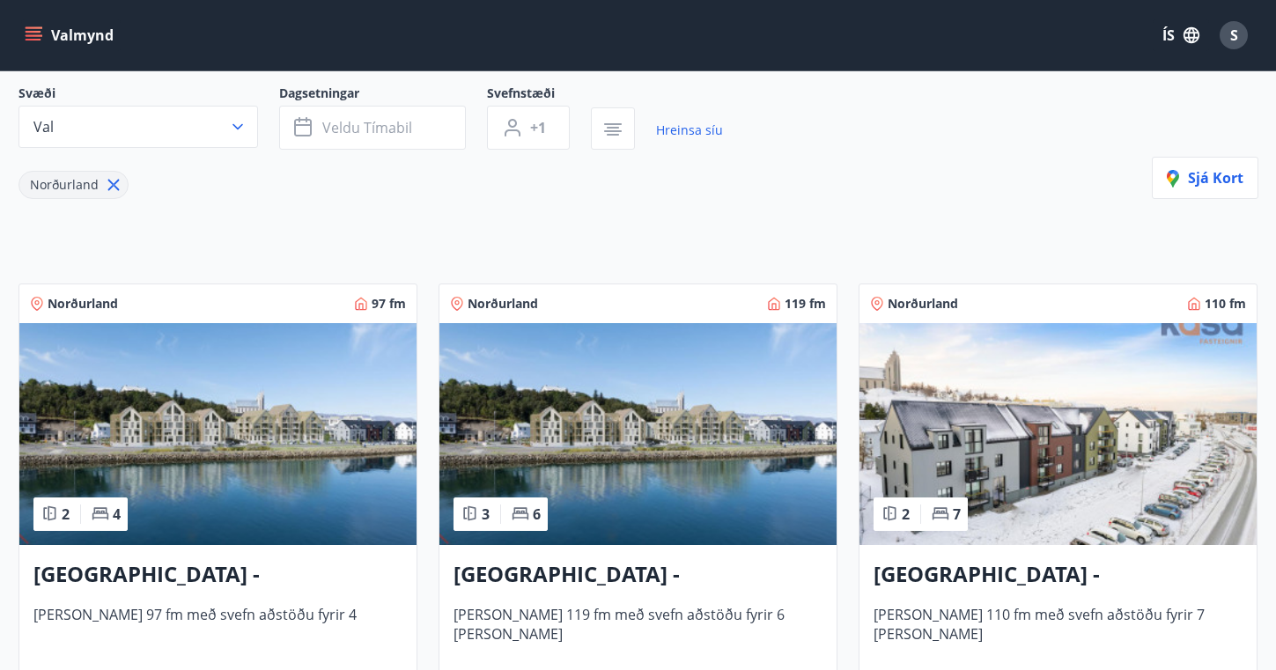
click at [536, 447] on img at bounding box center [638, 434] width 397 height 222
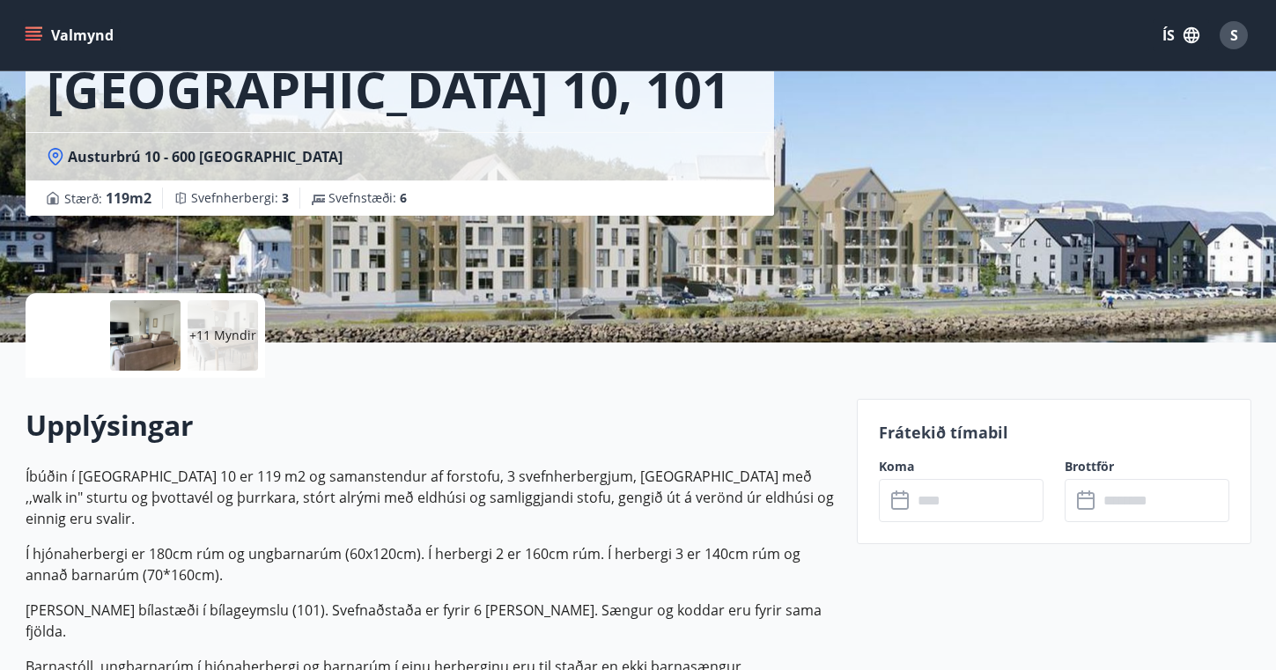
scroll to position [189, 0]
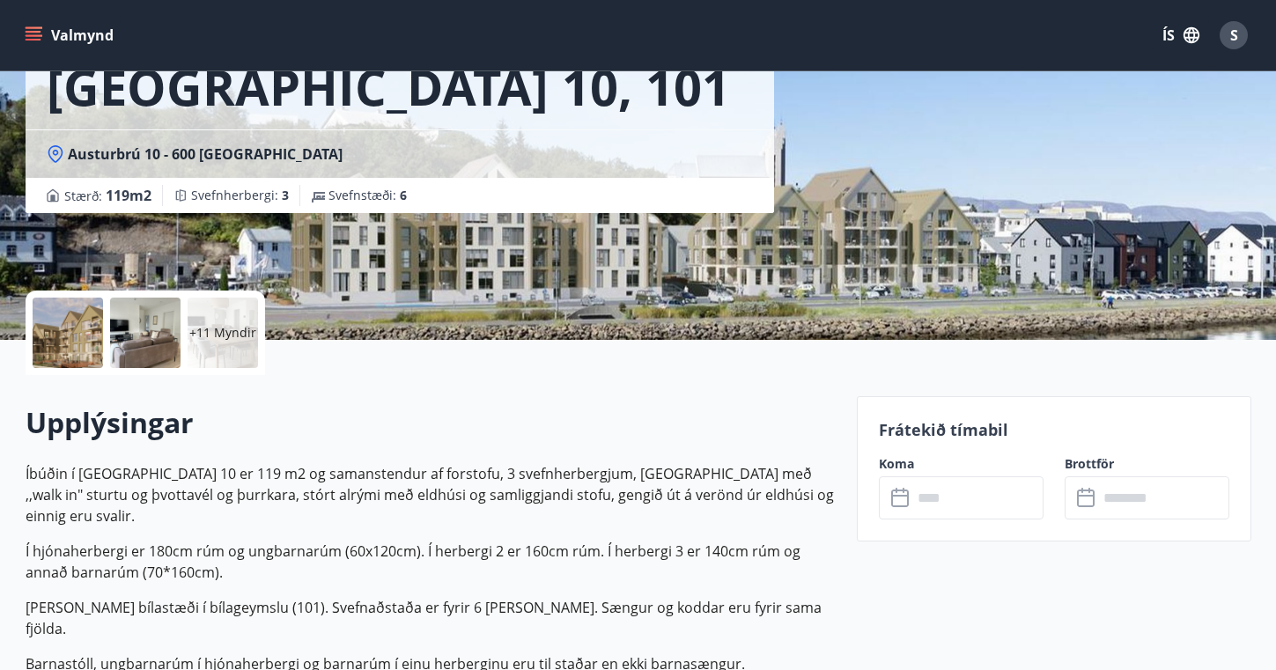
click at [945, 503] on input "text" at bounding box center [978, 498] width 131 height 43
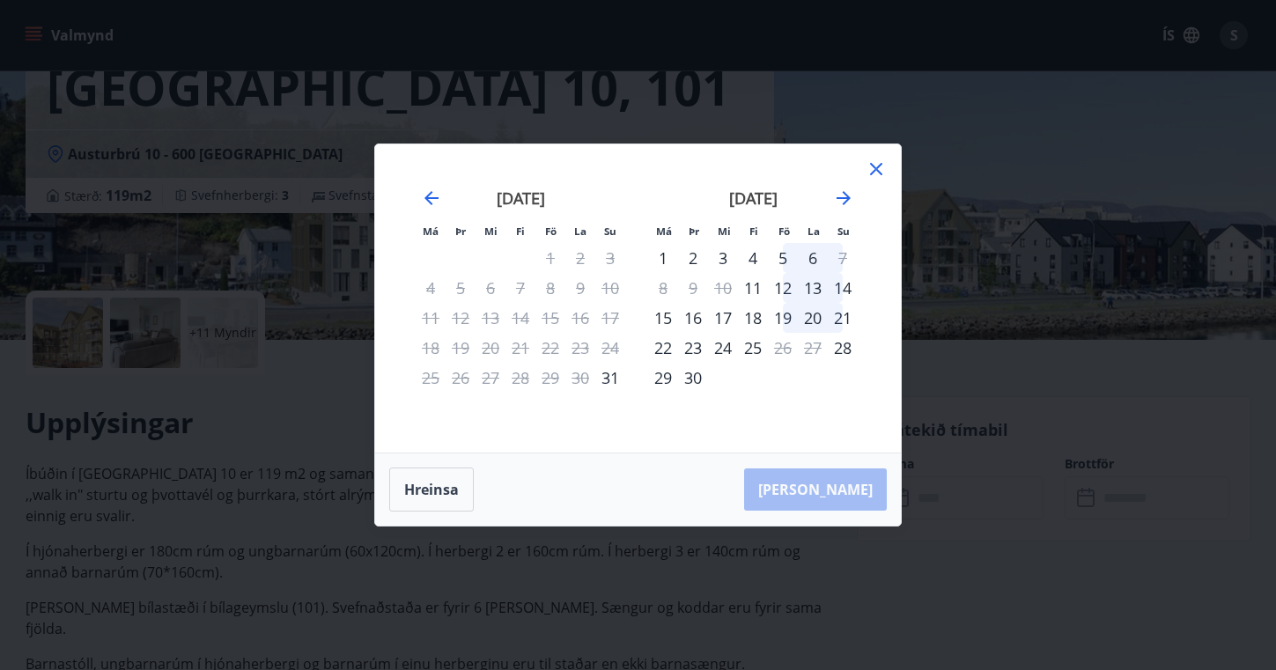
click at [878, 167] on icon at bounding box center [876, 169] width 12 height 12
